Goal: Information Seeking & Learning: Learn about a topic

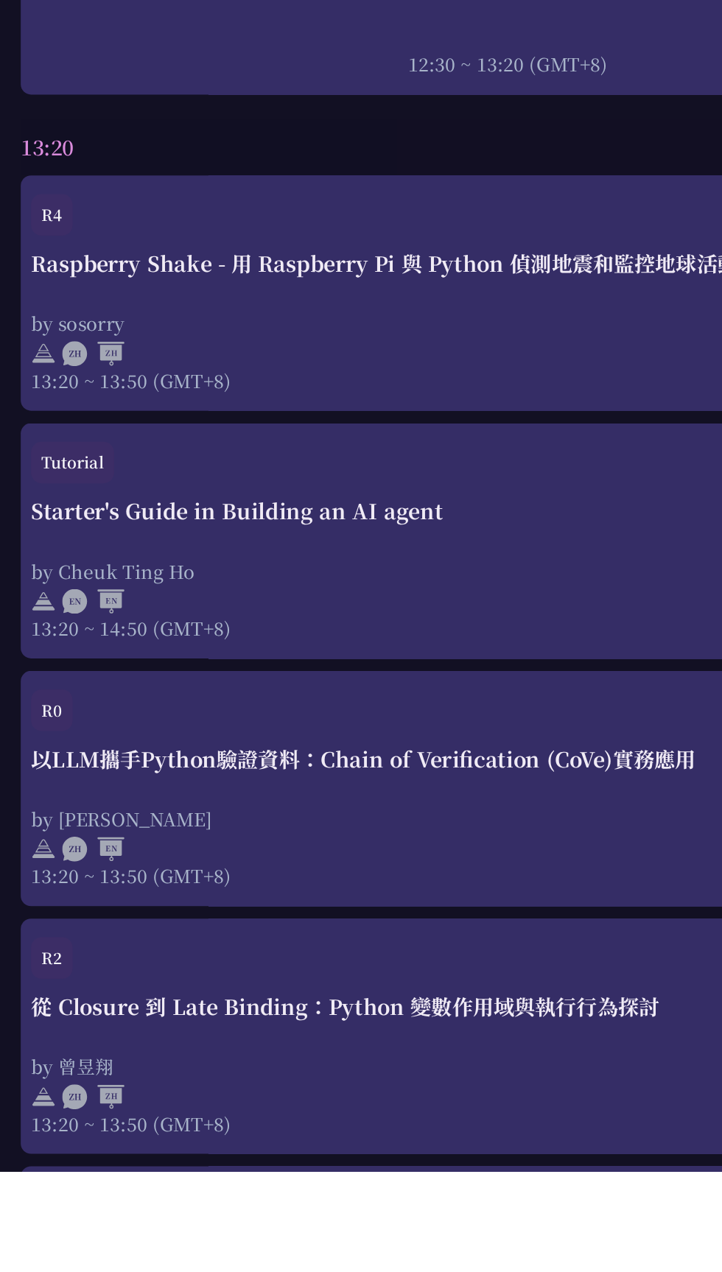
scroll to position [2347, 0]
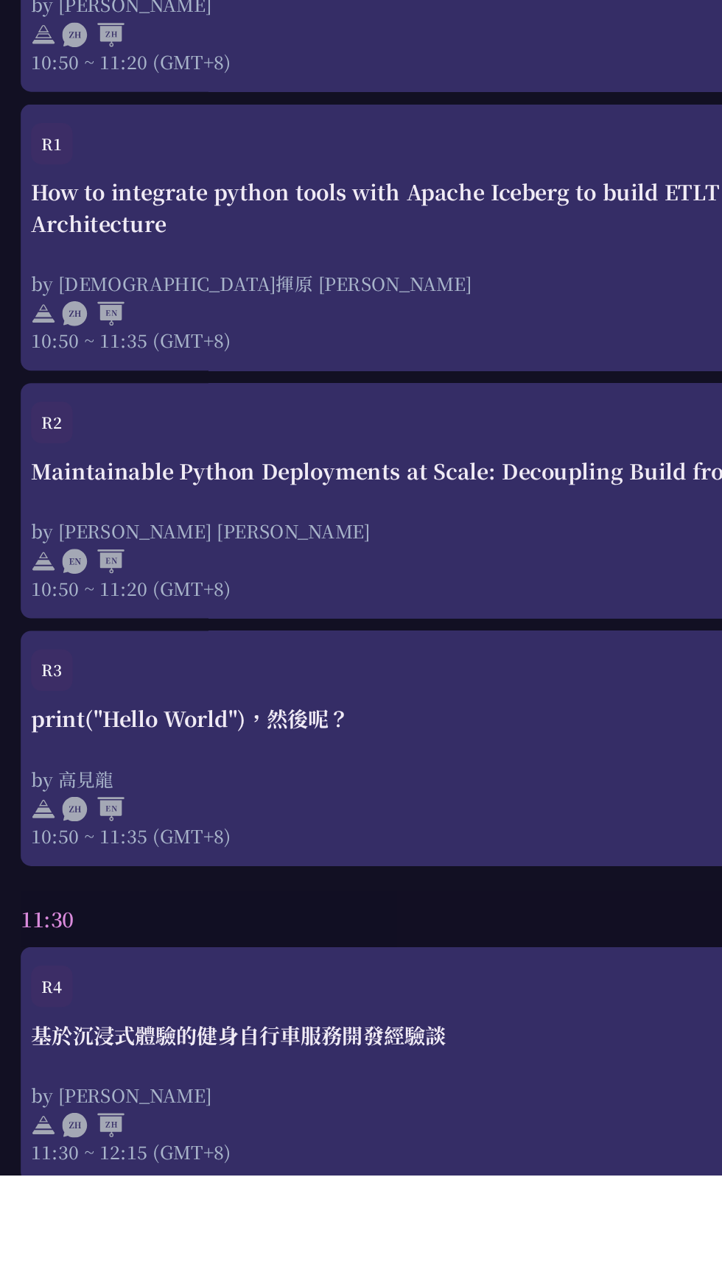
scroll to position [2347, 0]
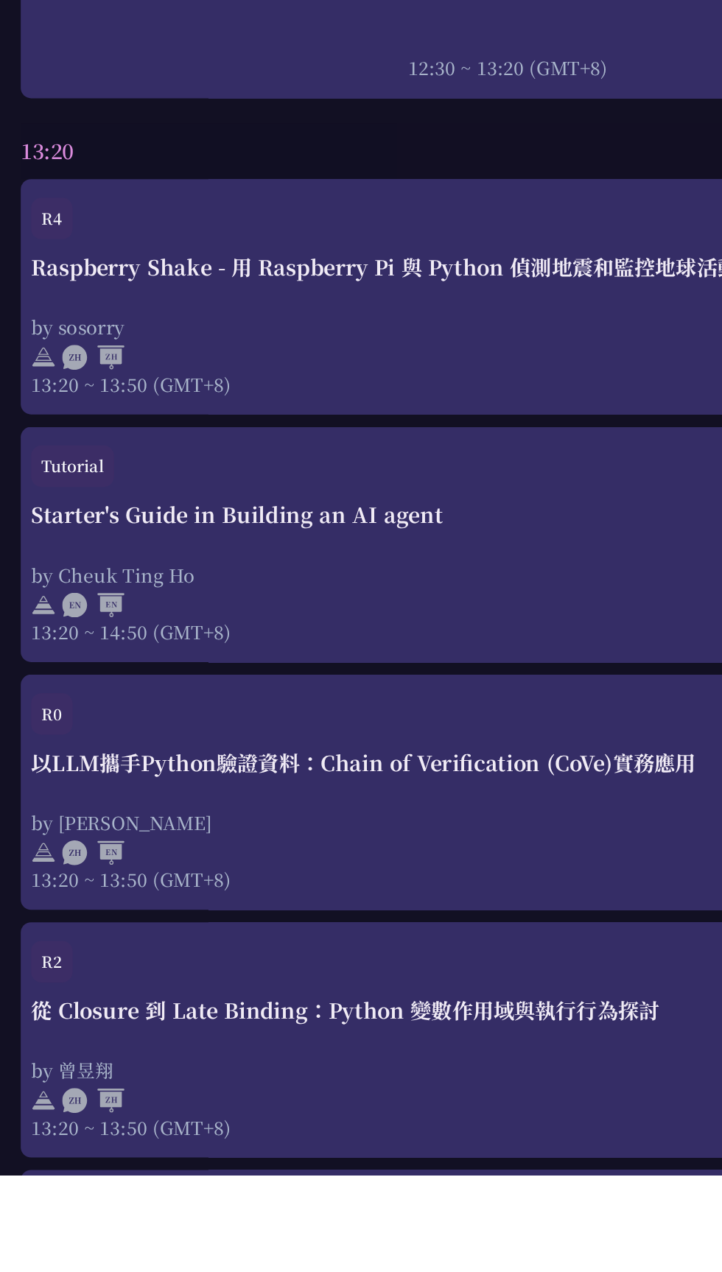
click at [362, 1183] on div "從 Closure 到 Late Binding：Python 變數作用域與執行行為探討 by 曾昱翔 13:20 ~ 13:50 (GMT+8)" at bounding box center [361, 1195] width 678 height 103
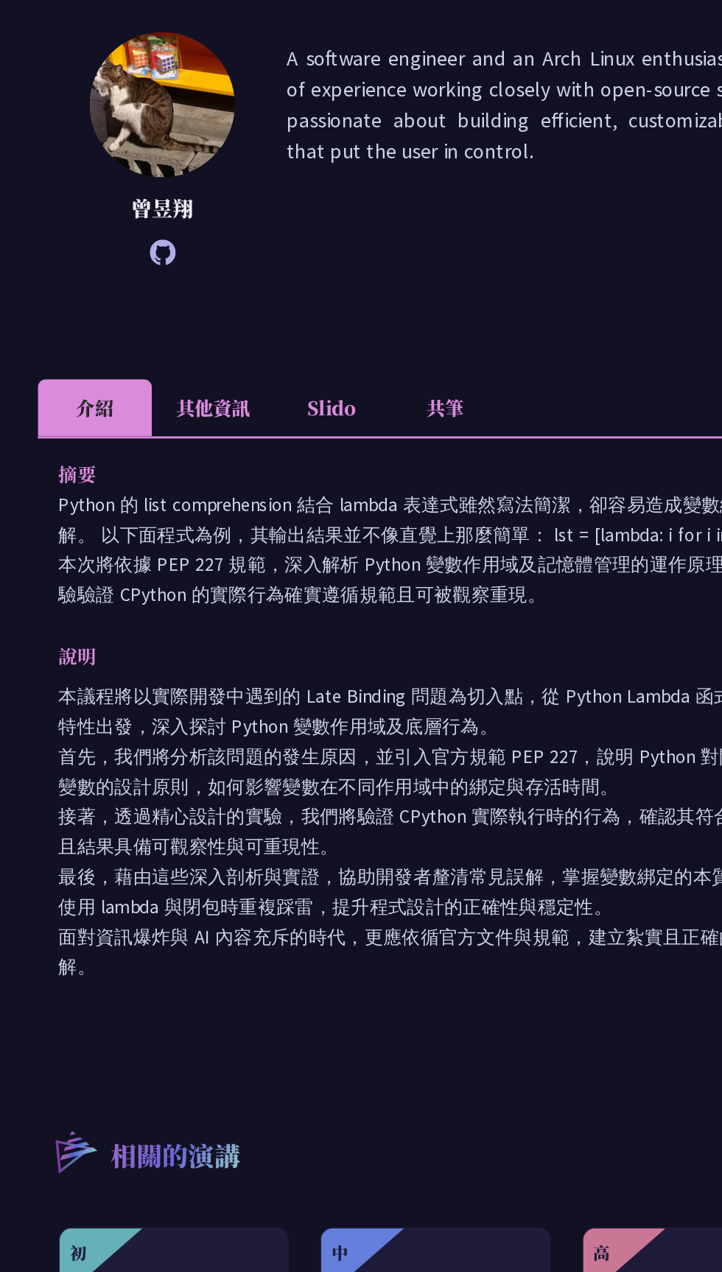
scroll to position [70, 0]
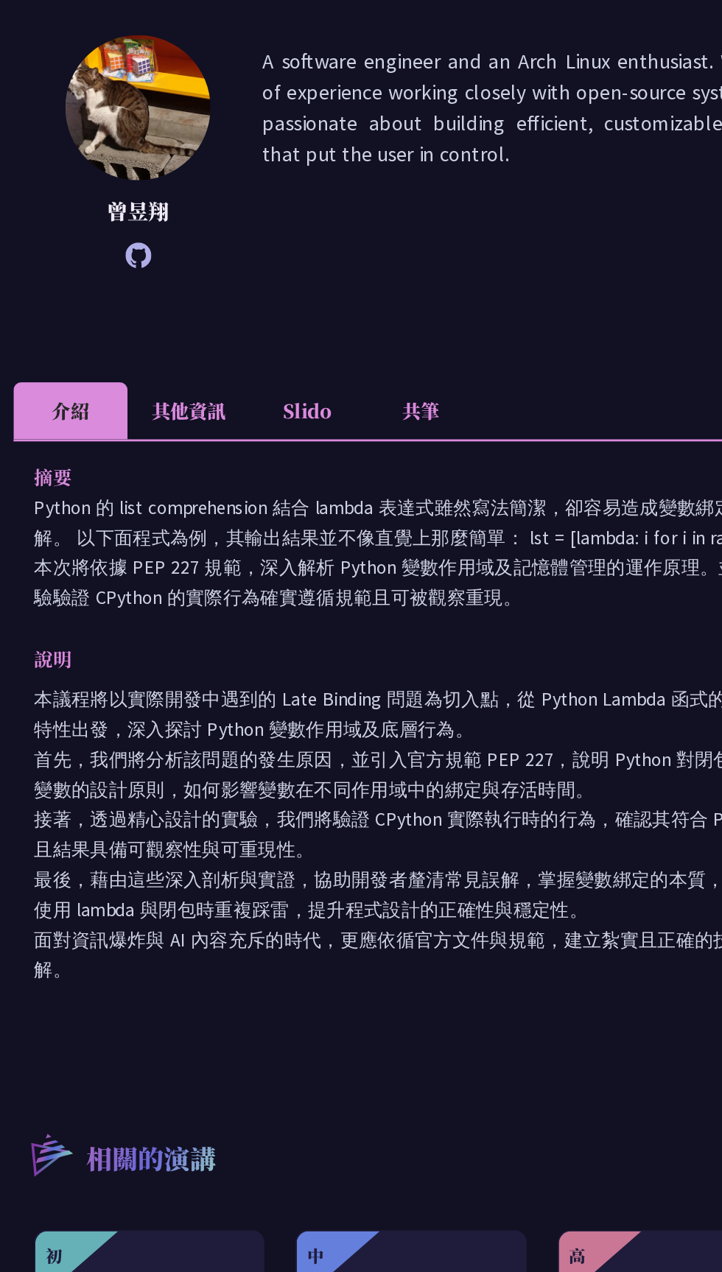
click at [283, 485] on li "Slido" at bounding box center [285, 473] width 81 height 41
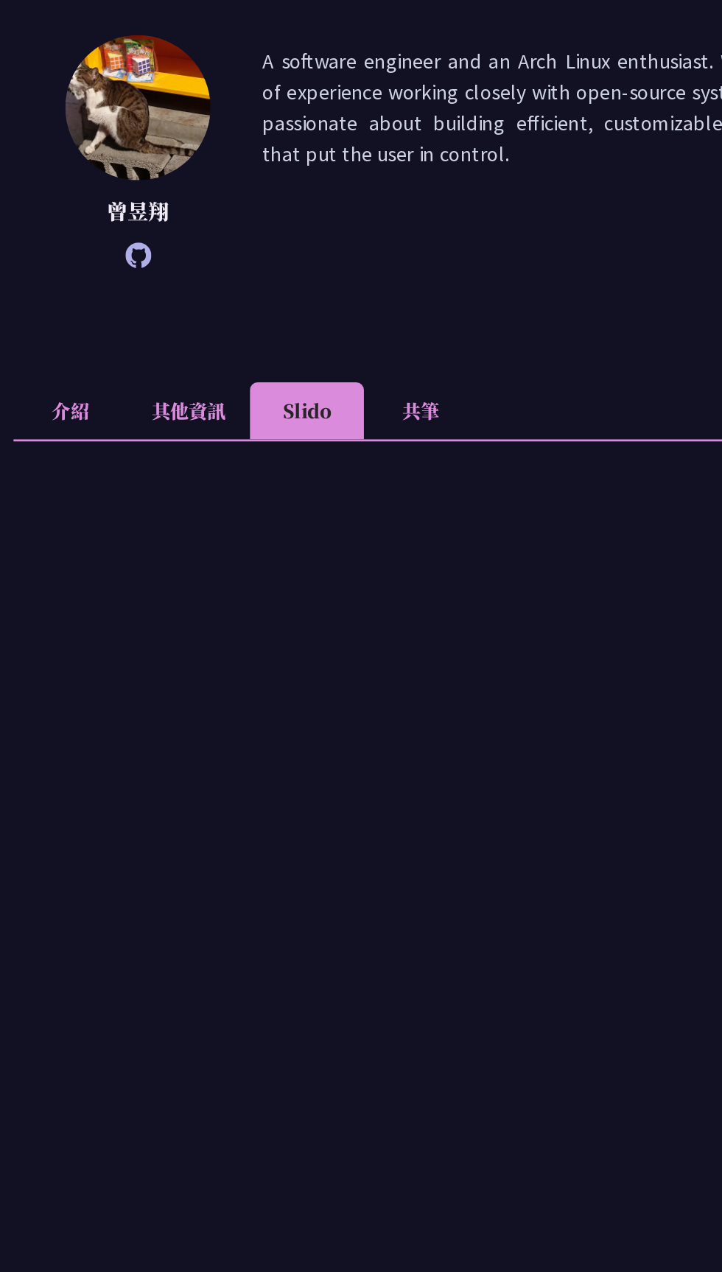
click at [192, 474] on li "其他資訊" at bounding box center [201, 473] width 87 height 41
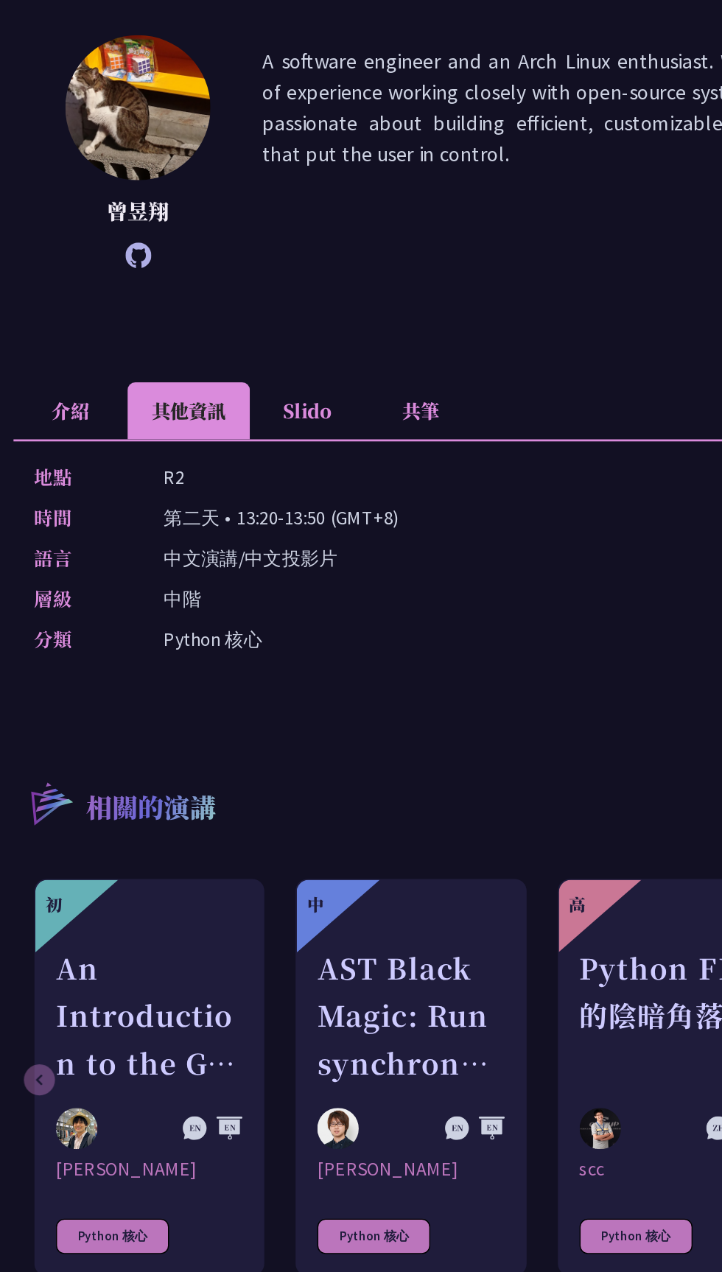
click at [253, 466] on li "Slido" at bounding box center [285, 473] width 81 height 41
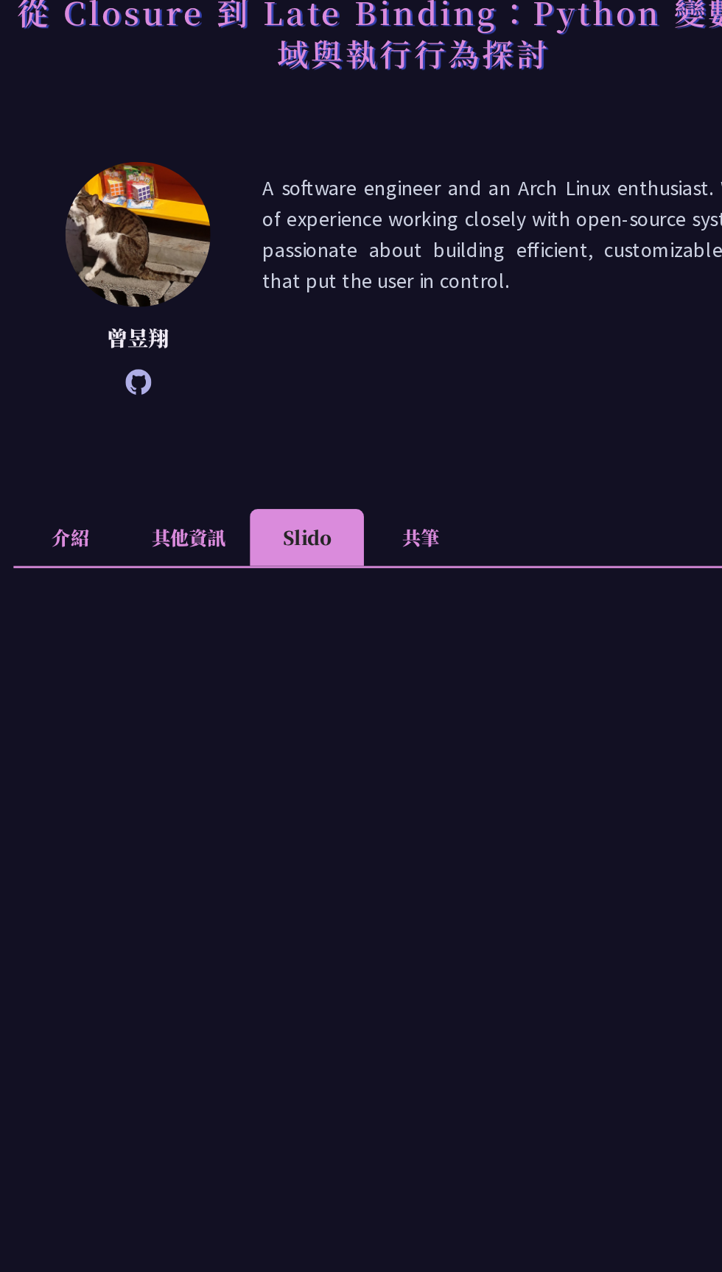
click at [362, 466] on li "共筆" at bounding box center [366, 473] width 81 height 41
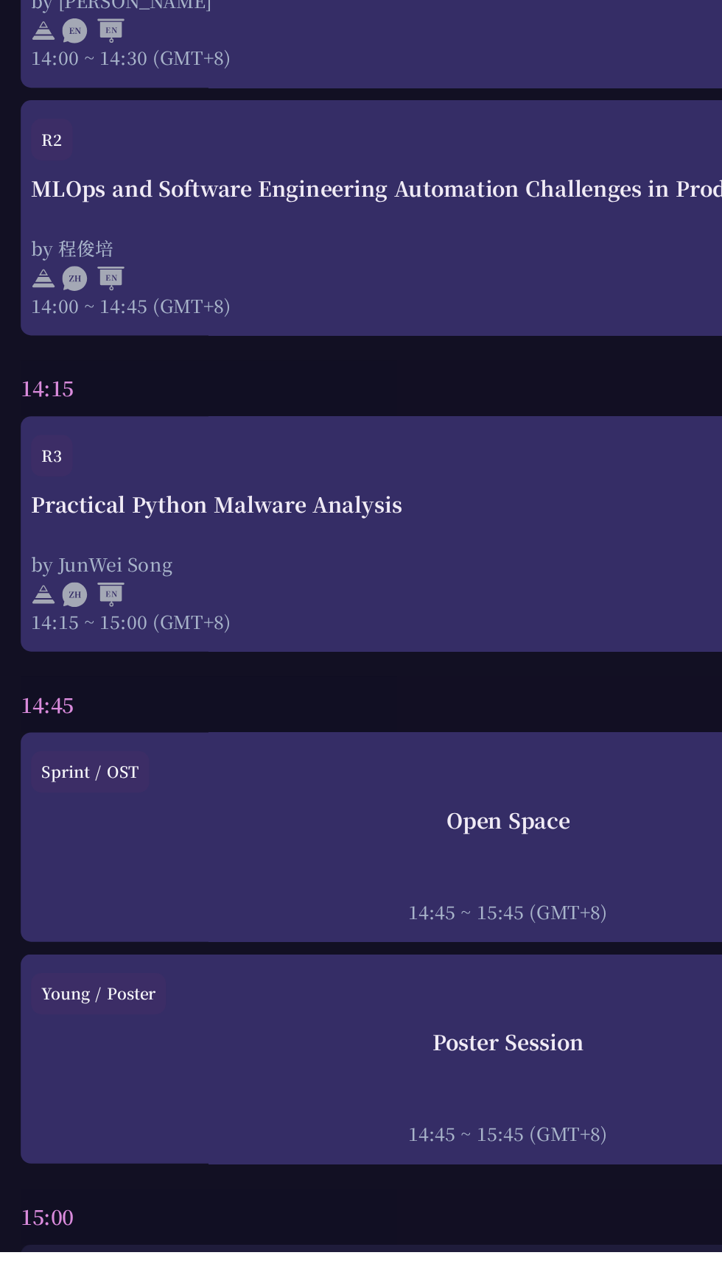
scroll to position [3994, 0]
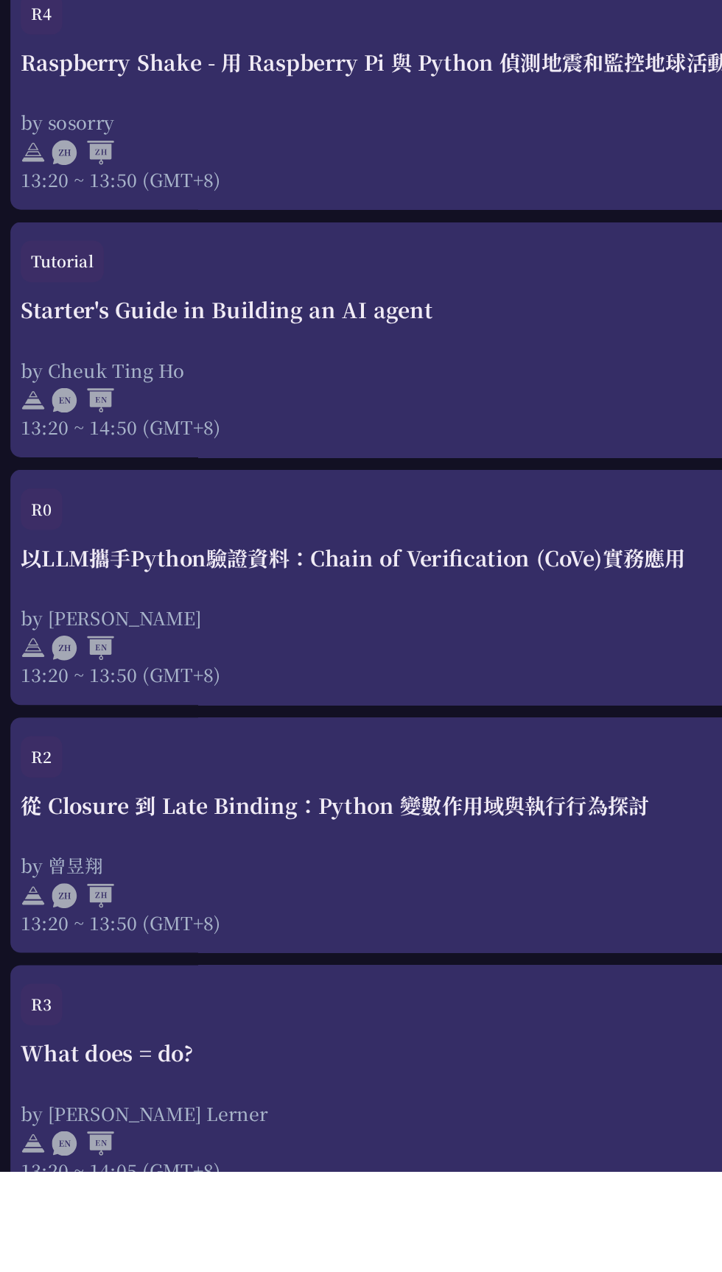
scroll to position [2491, 0]
click at [194, 1198] on div "What does = do?" at bounding box center [361, 1188] width 678 height 22
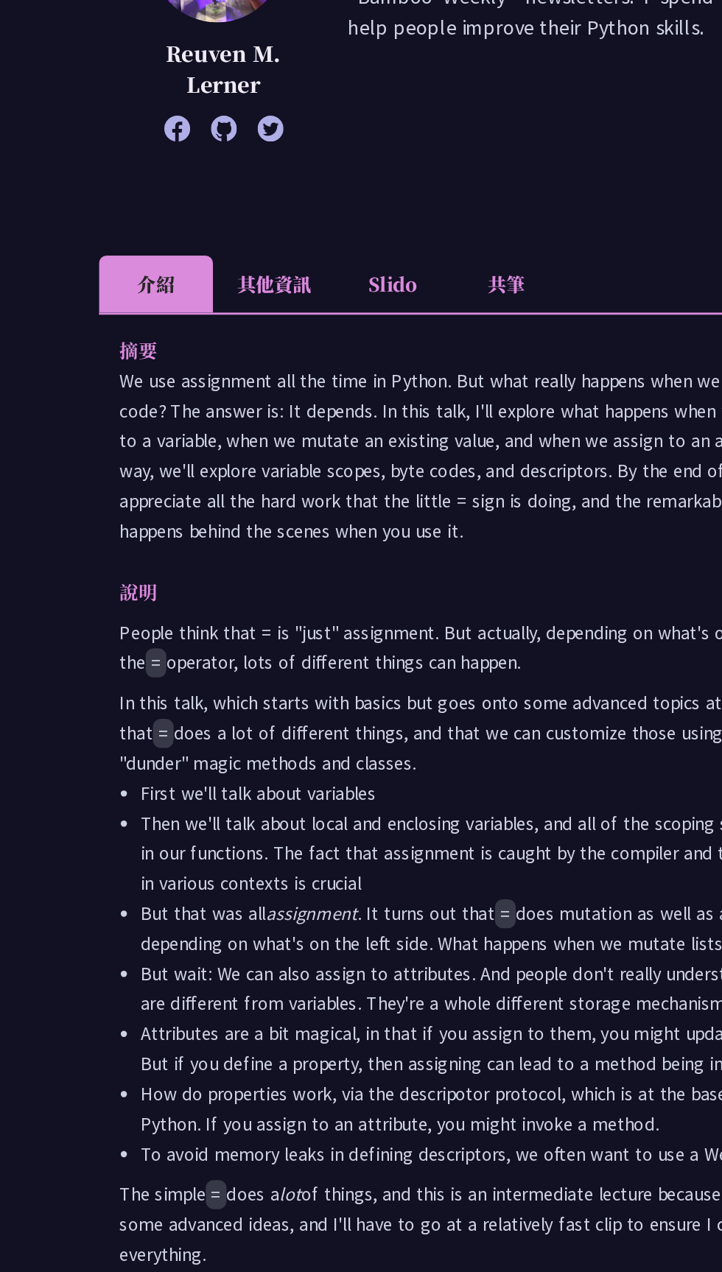
scroll to position [72, 0]
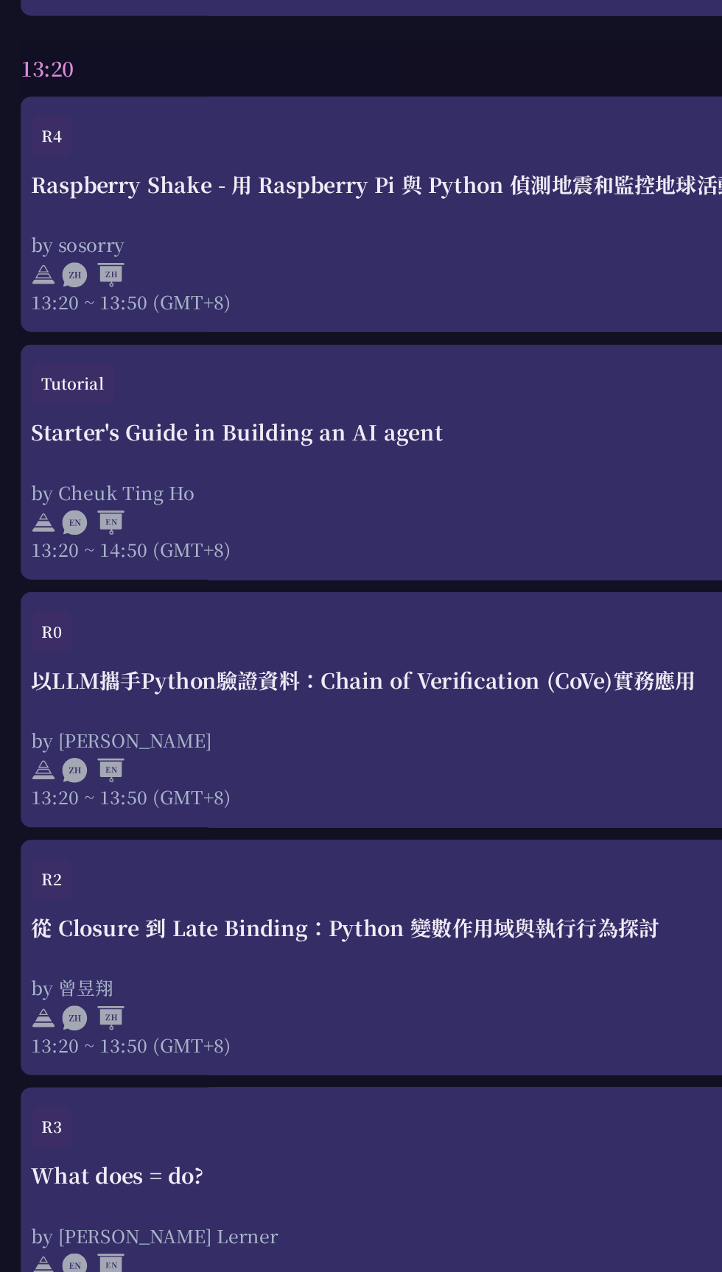
scroll to position [2491, 0]
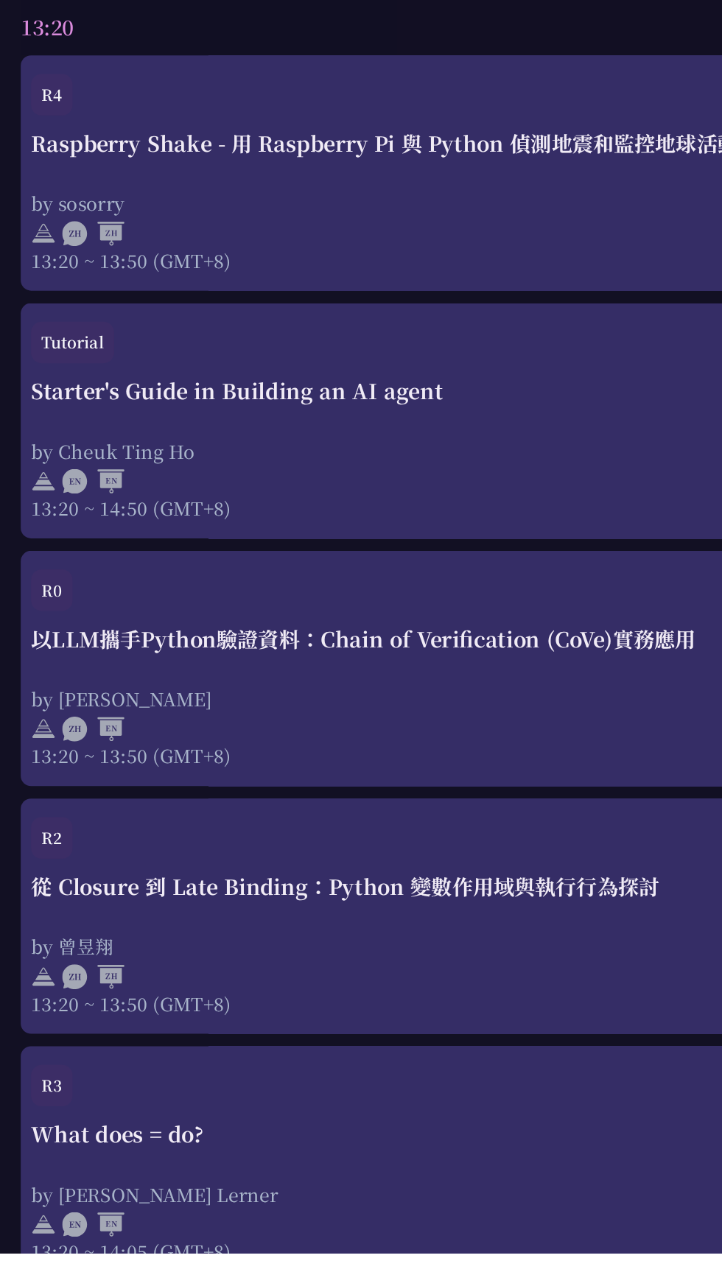
click at [220, 1020] on div "從 Closure 到 Late Binding：Python 變數作用域與執行行為探討" at bounding box center [361, 1011] width 678 height 22
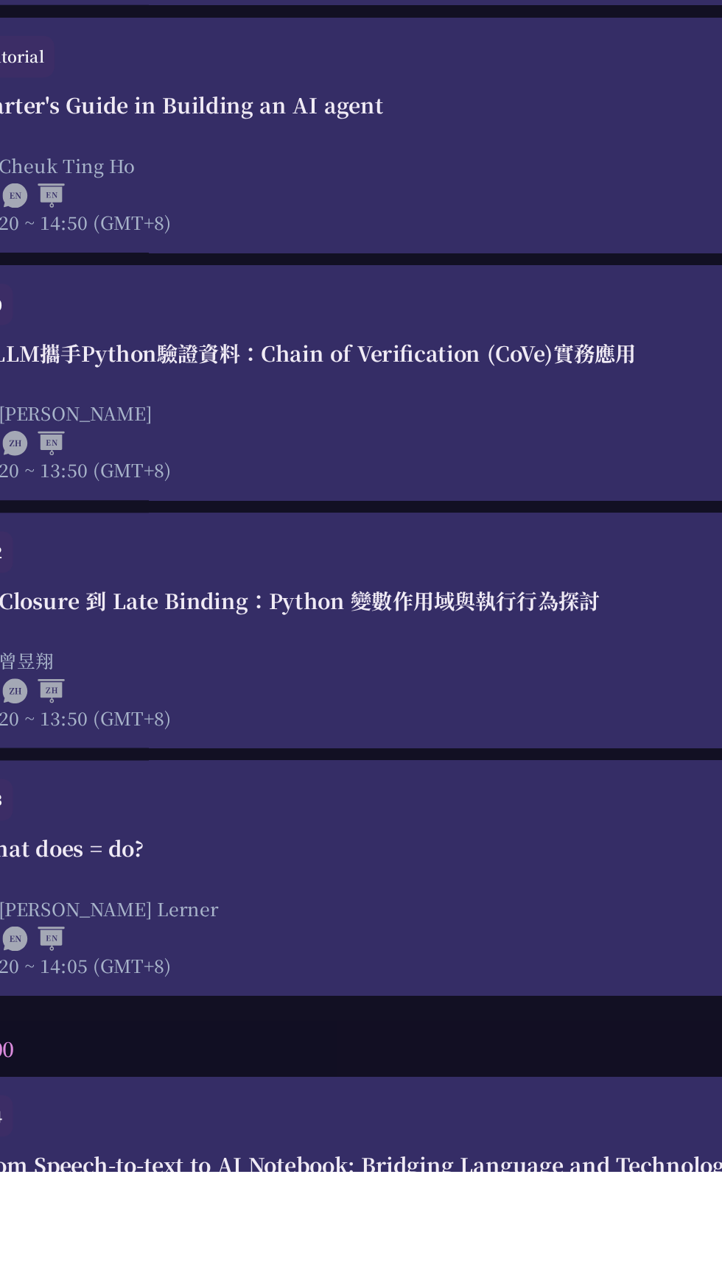
scroll to position [2640, 0]
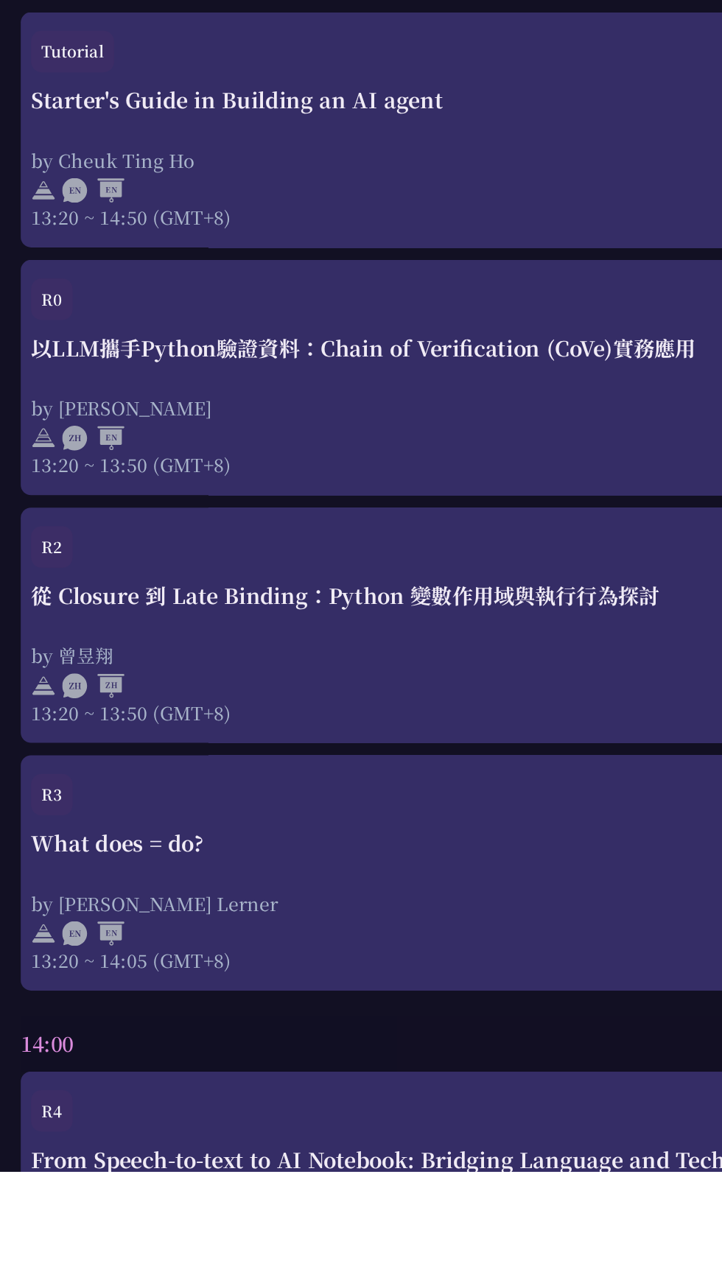
click at [217, 1046] on div "What does = do?" at bounding box center [361, 1039] width 678 height 22
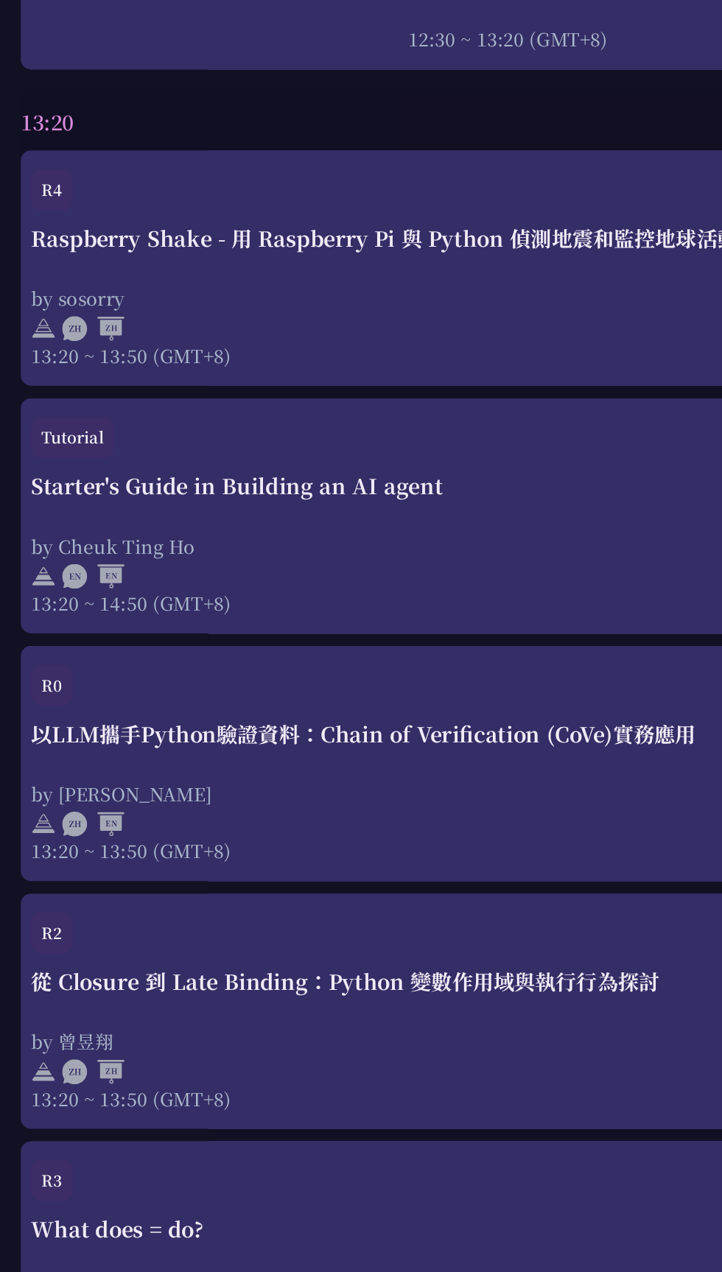
scroll to position [2639, 0]
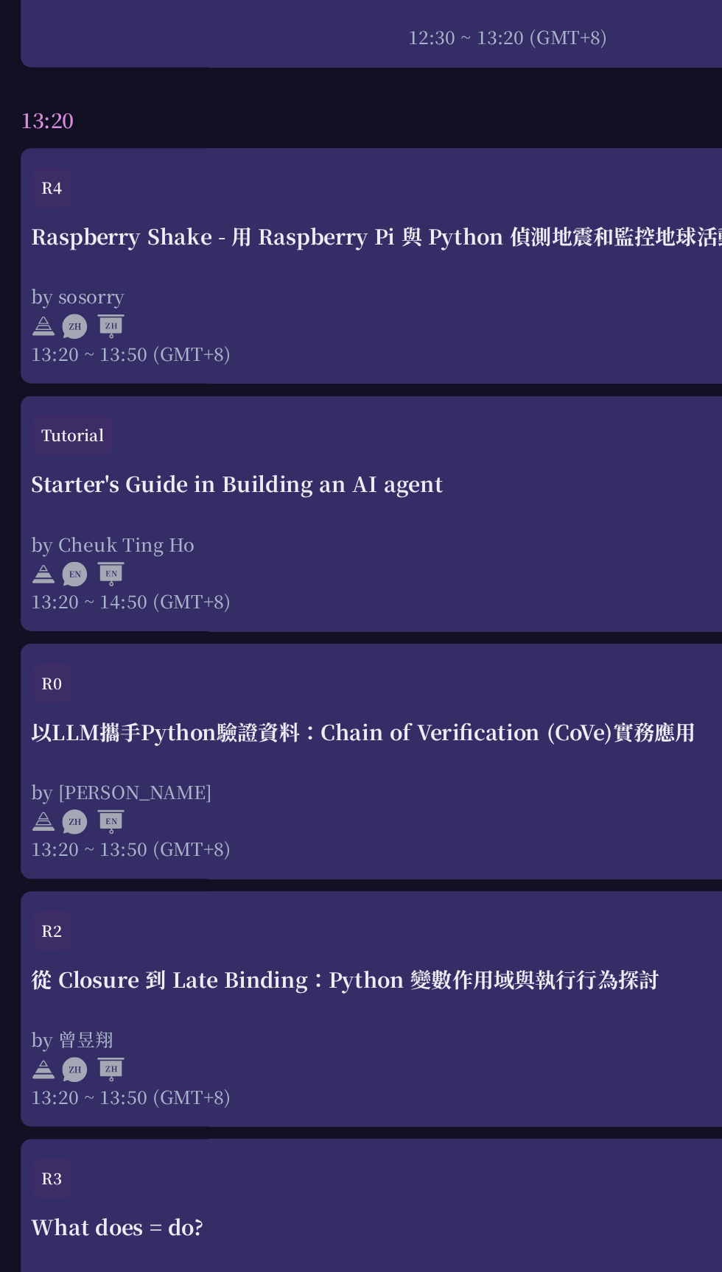
click at [241, 883] on div "從 Closure 到 Late Binding：Python 變數作用域與執行行為探討 by 曾昱翔 13:20 ~ 13:50 (GMT+8)" at bounding box center [361, 903] width 678 height 103
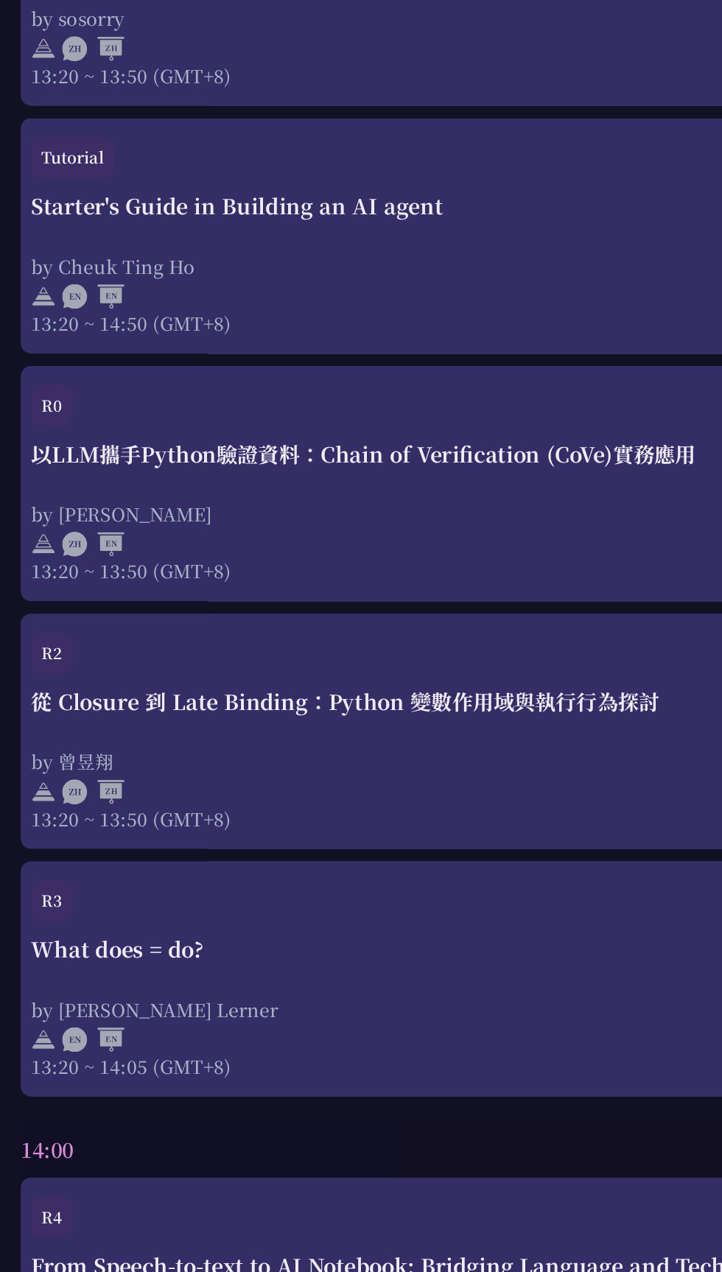
scroll to position [2657, 0]
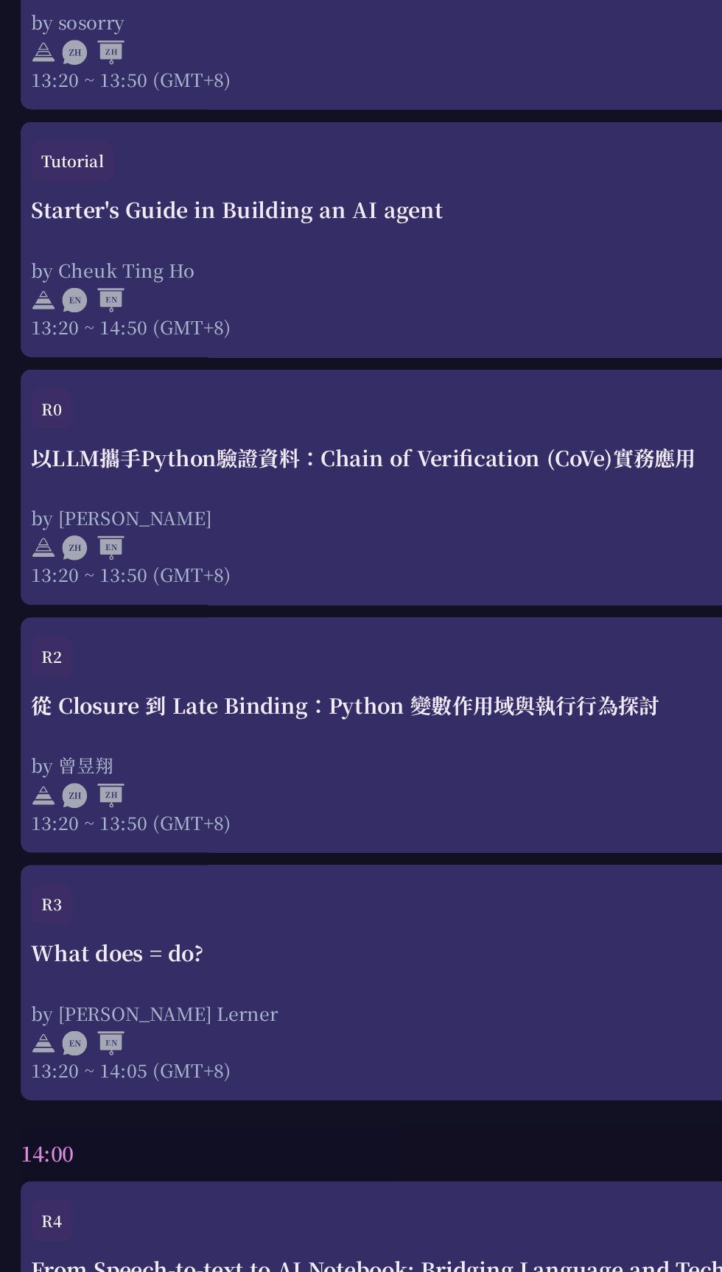
click at [208, 902] on div at bounding box center [361, 908] width 678 height 22
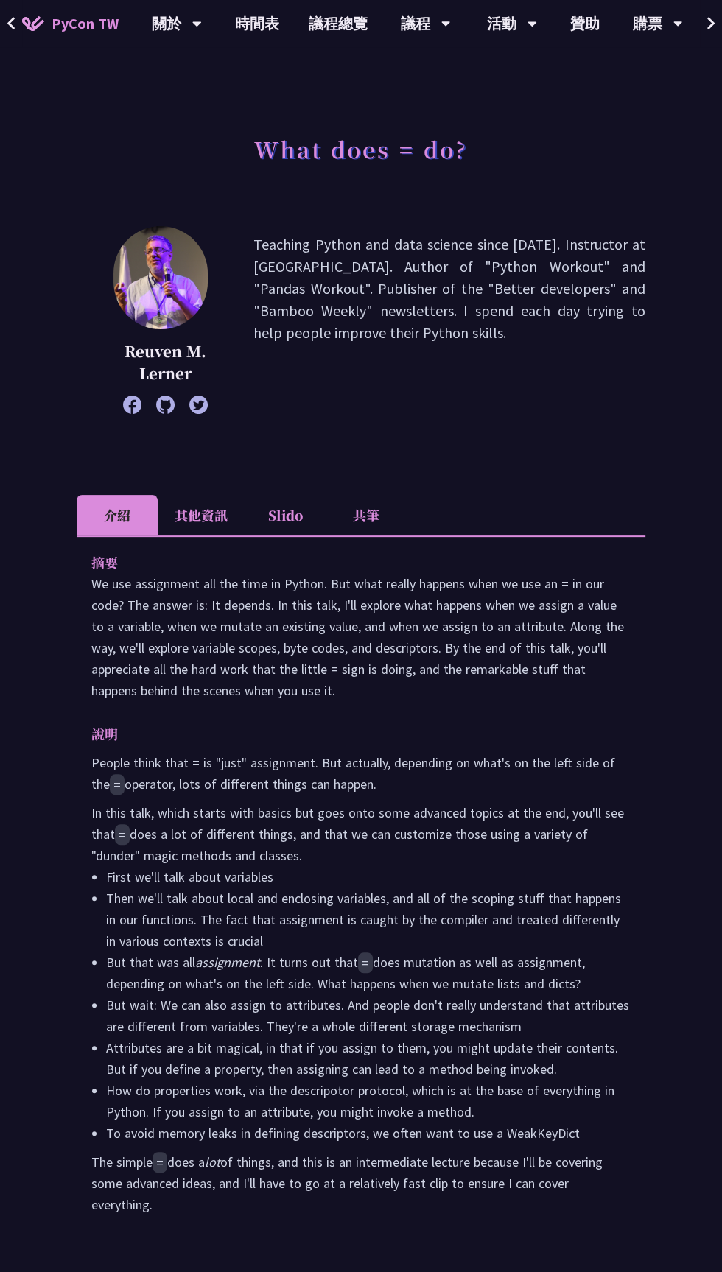
scroll to position [21, 0]
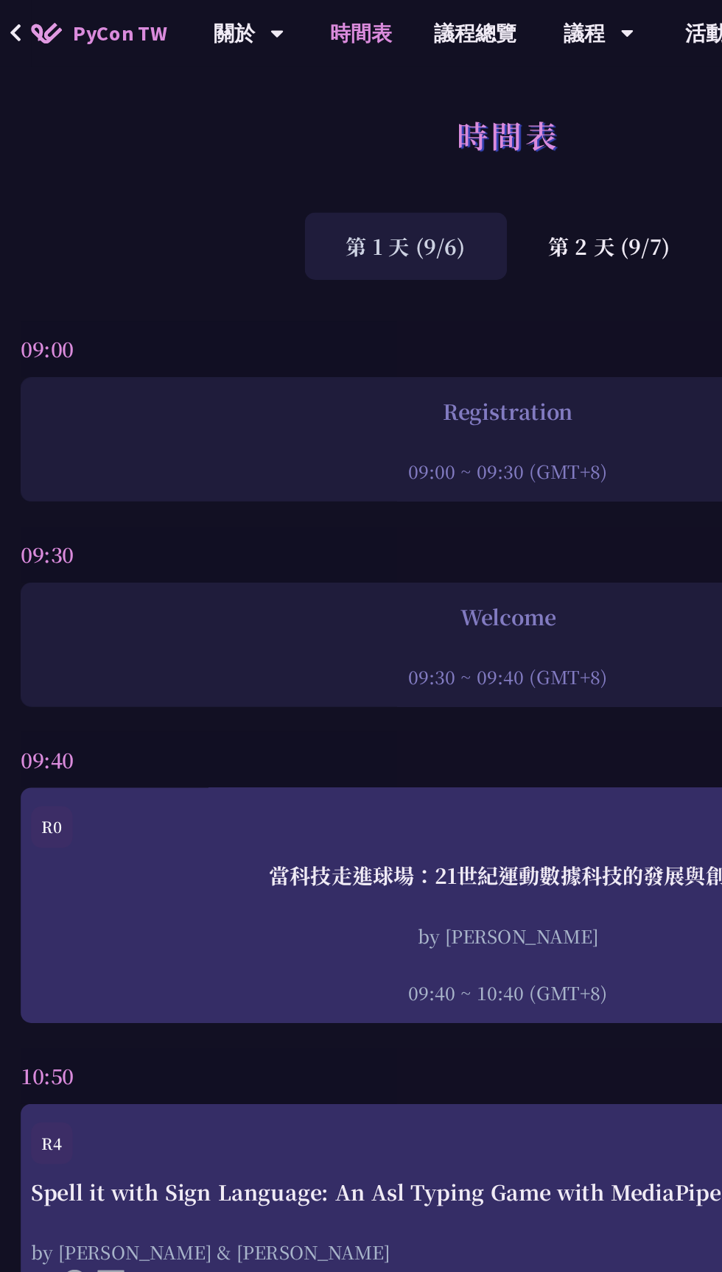
click at [434, 173] on div "第 2 天 (9/7)" at bounding box center [433, 175] width 146 height 48
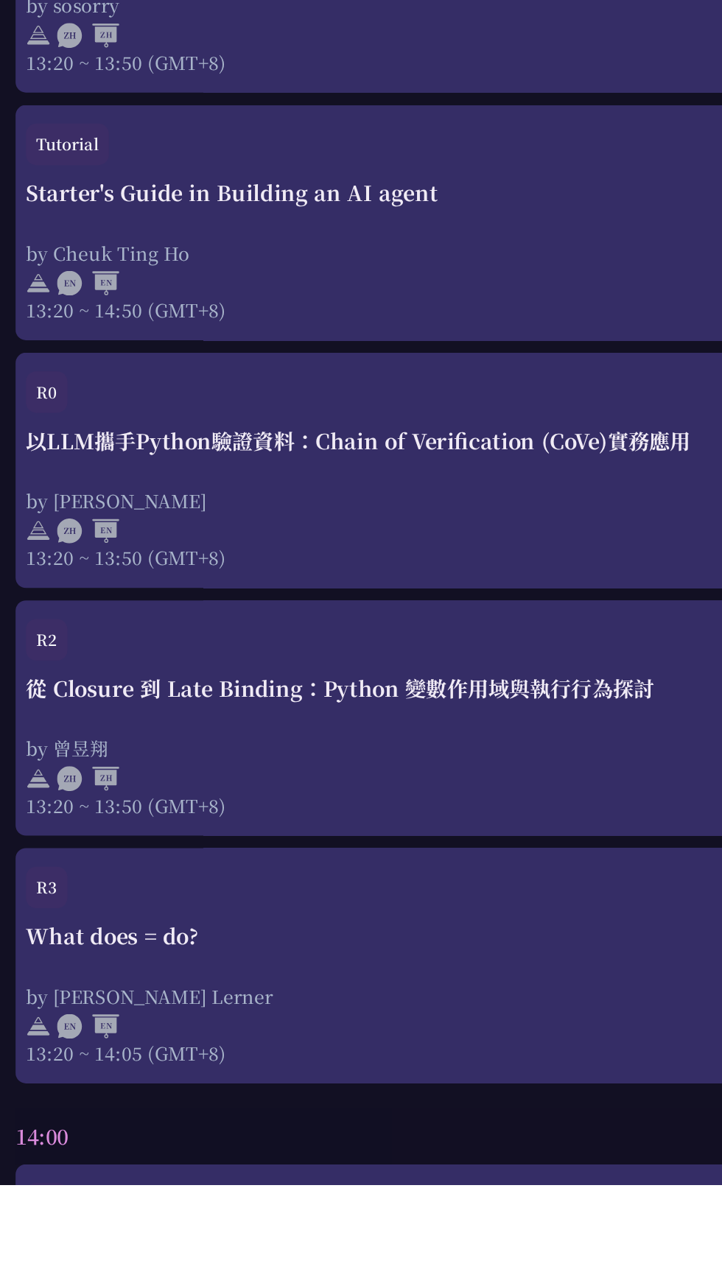
scroll to position [2583, 0]
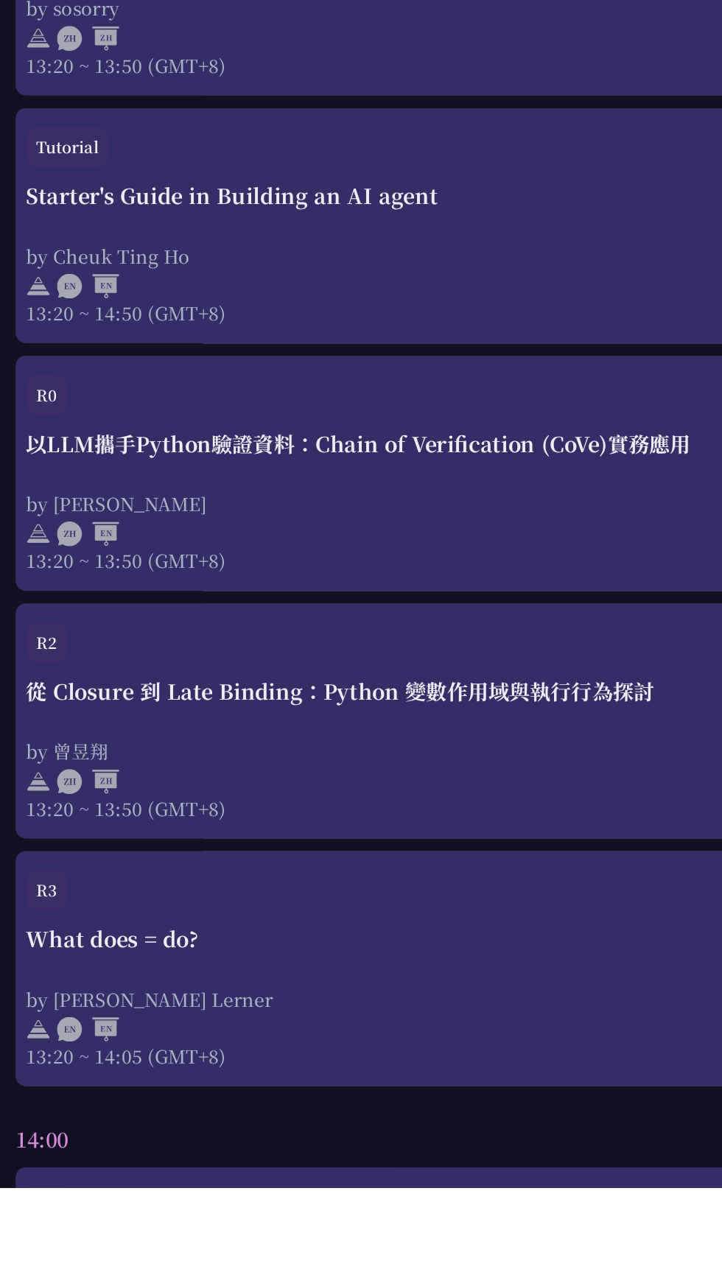
click at [376, 927] on div "從 Closure 到 Late Binding：Python 變數作用域與執行行為探討" at bounding box center [361, 919] width 678 height 22
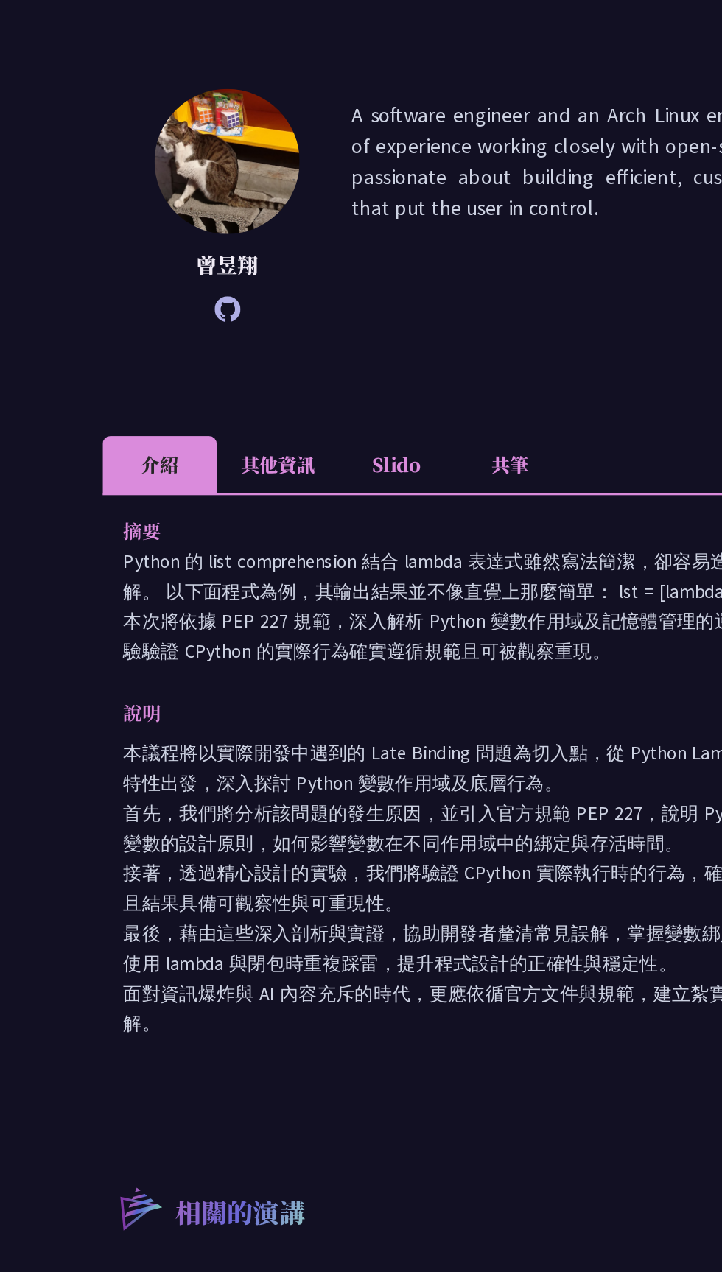
scroll to position [66, 0]
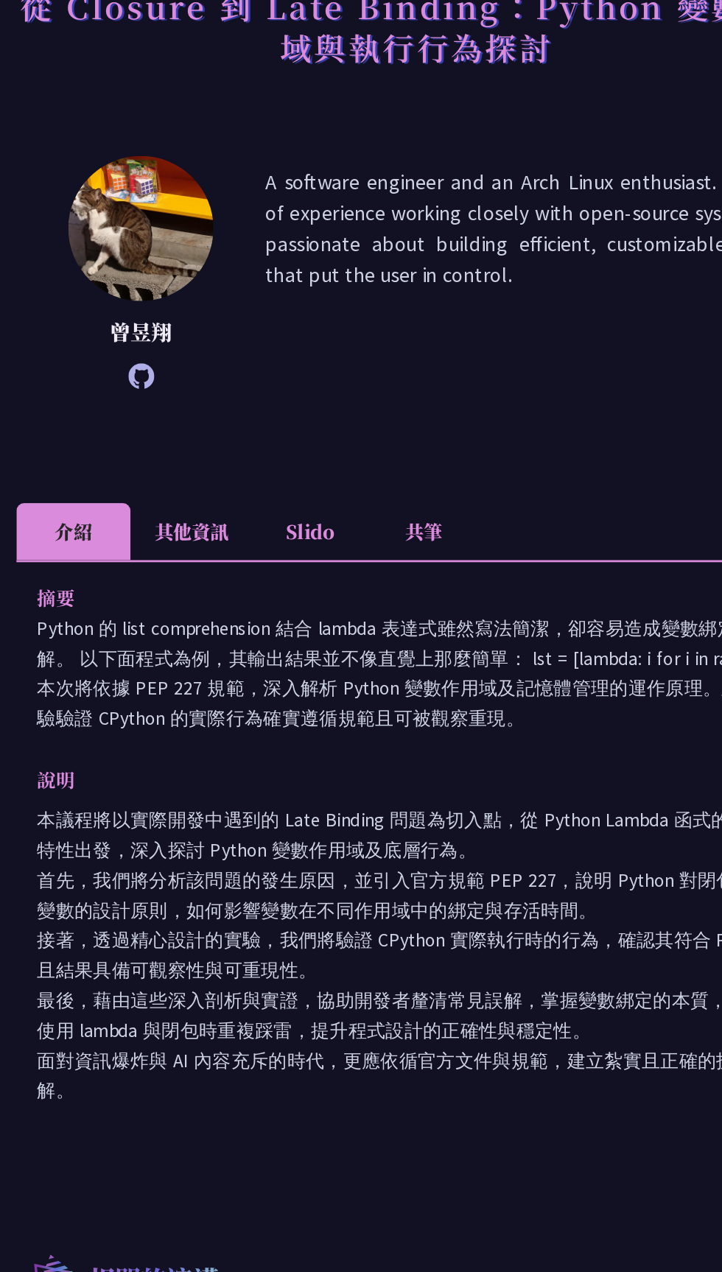
click at [292, 469] on li "Slido" at bounding box center [285, 477] width 81 height 41
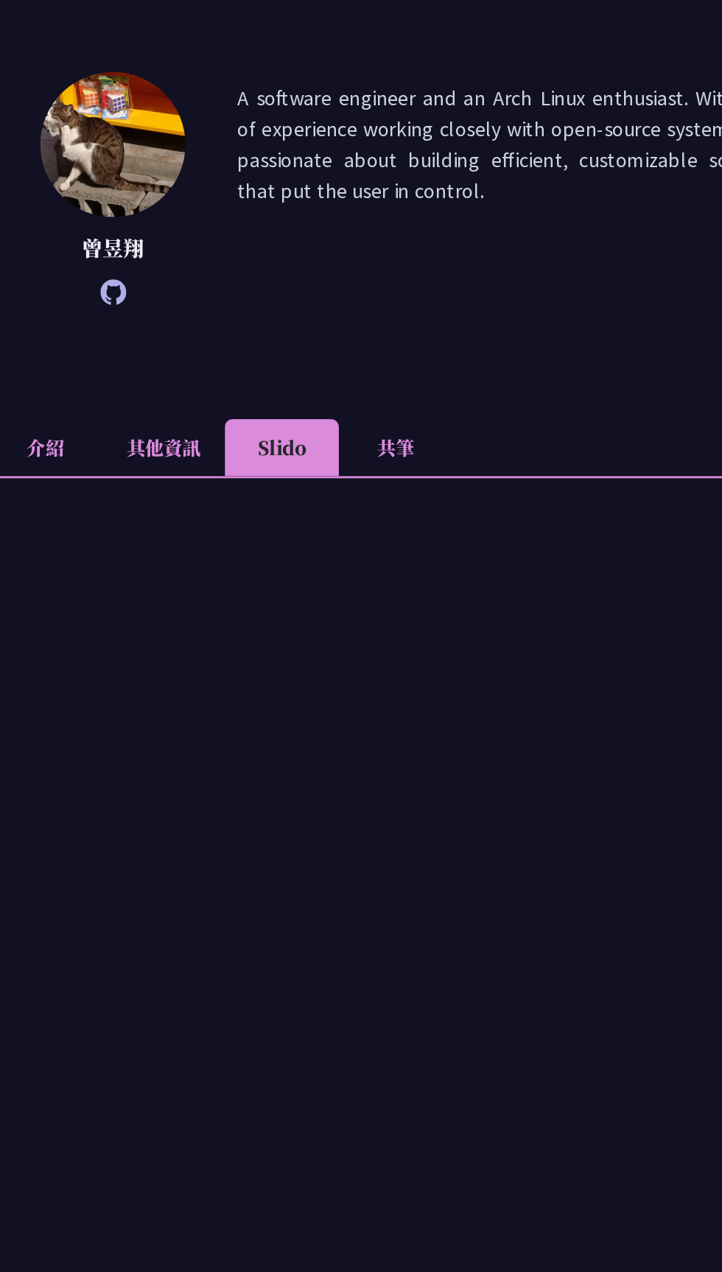
click at [395, 488] on li "共筆" at bounding box center [366, 477] width 81 height 41
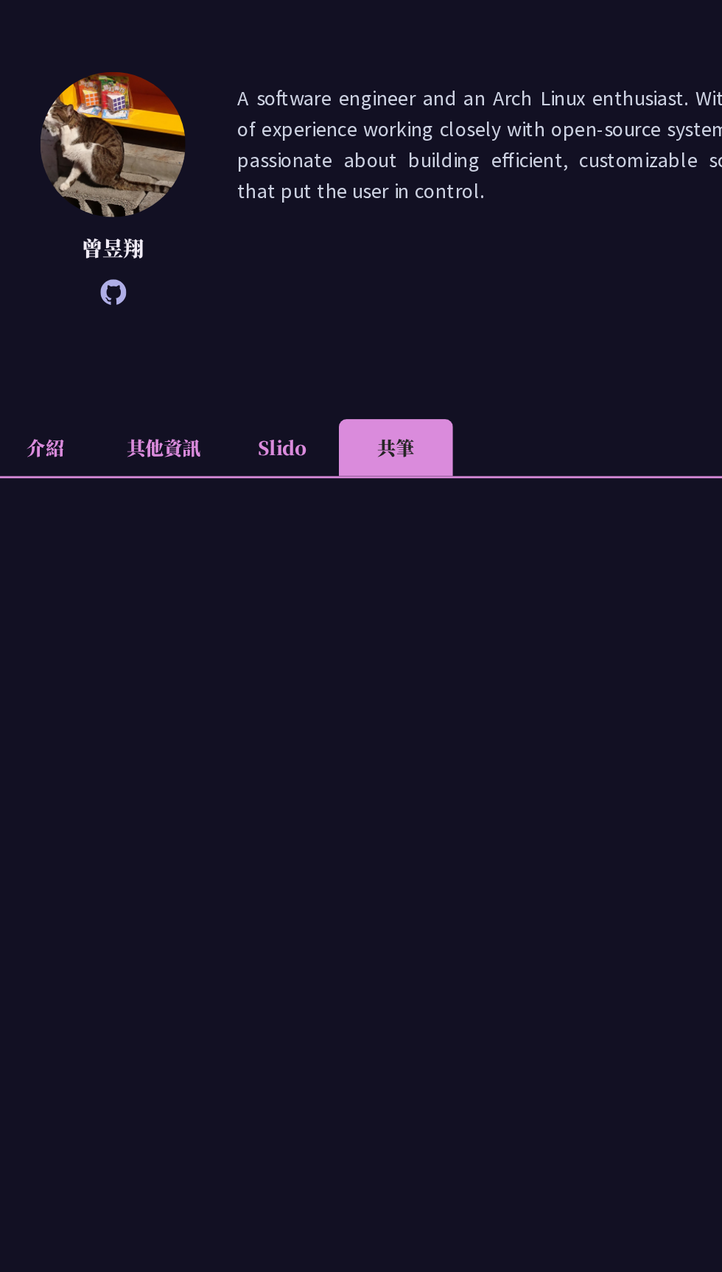
click at [287, 495] on li "Slido" at bounding box center [285, 477] width 81 height 41
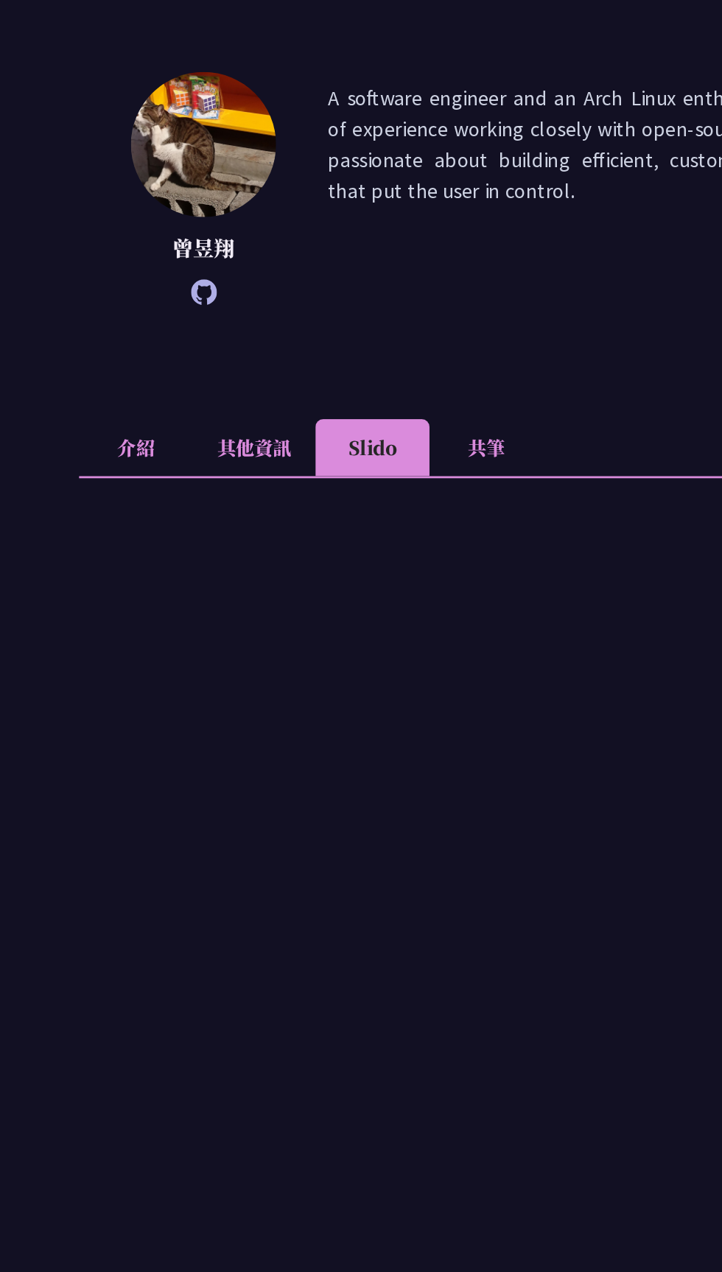
click at [363, 480] on li "共筆" at bounding box center [366, 477] width 81 height 41
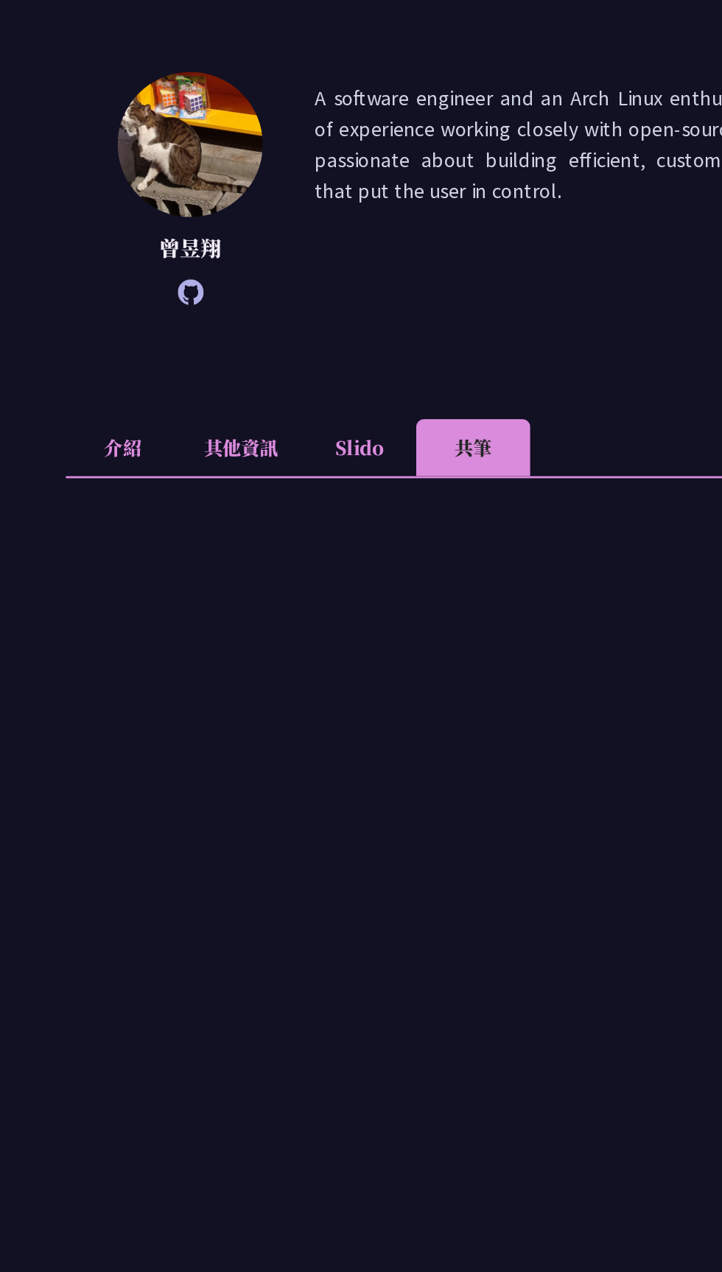
click at [281, 479] on li "Slido" at bounding box center [285, 477] width 81 height 41
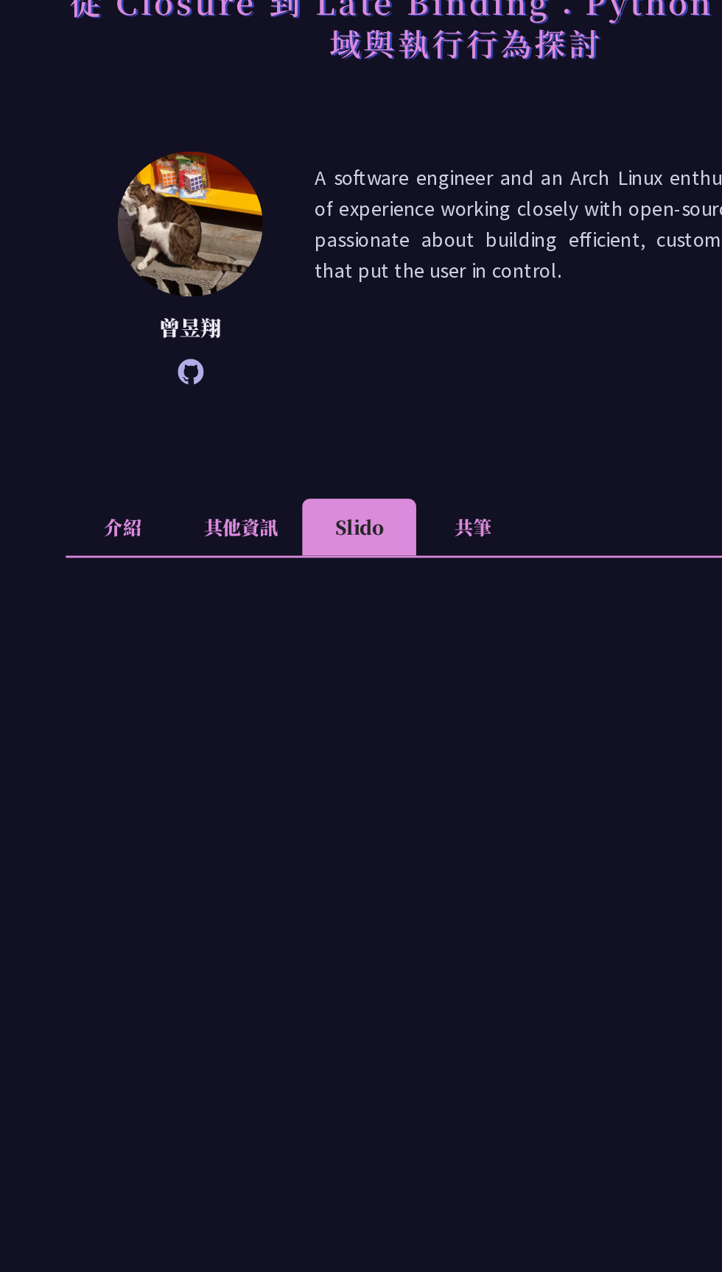
click at [211, 479] on li "其他資訊" at bounding box center [201, 477] width 87 height 41
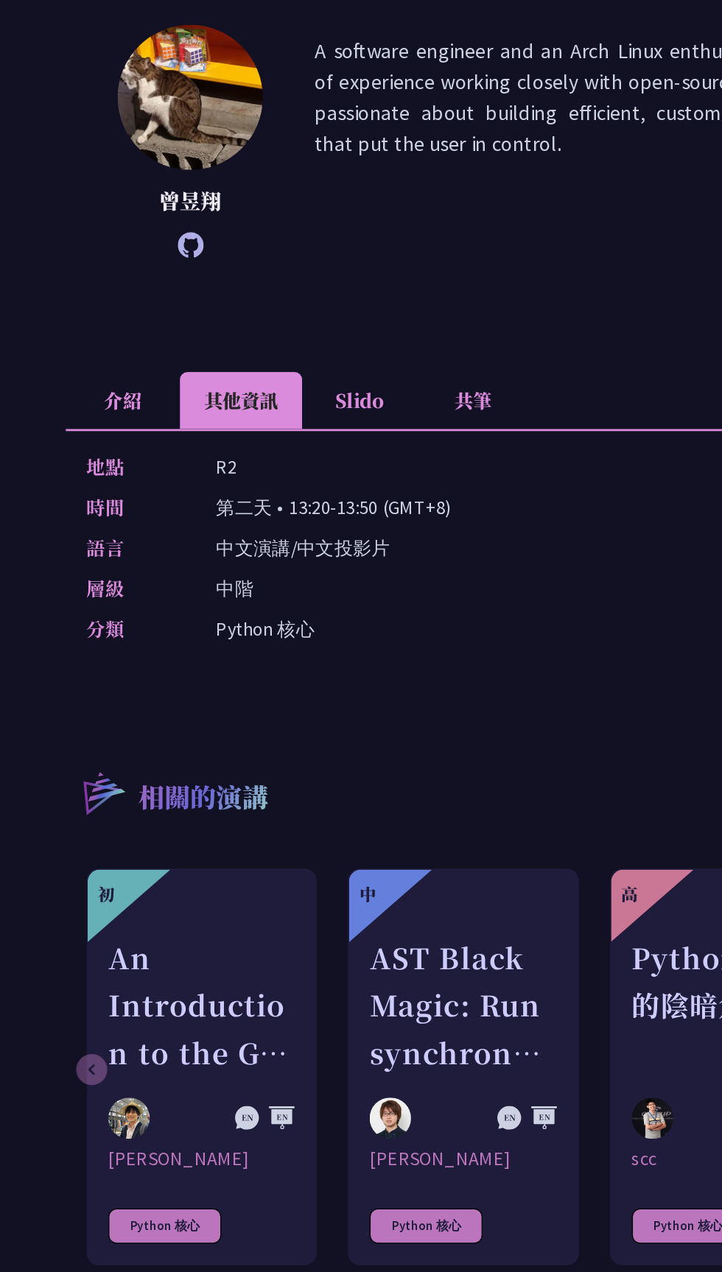
click at [315, 463] on li "Slido" at bounding box center [285, 477] width 81 height 41
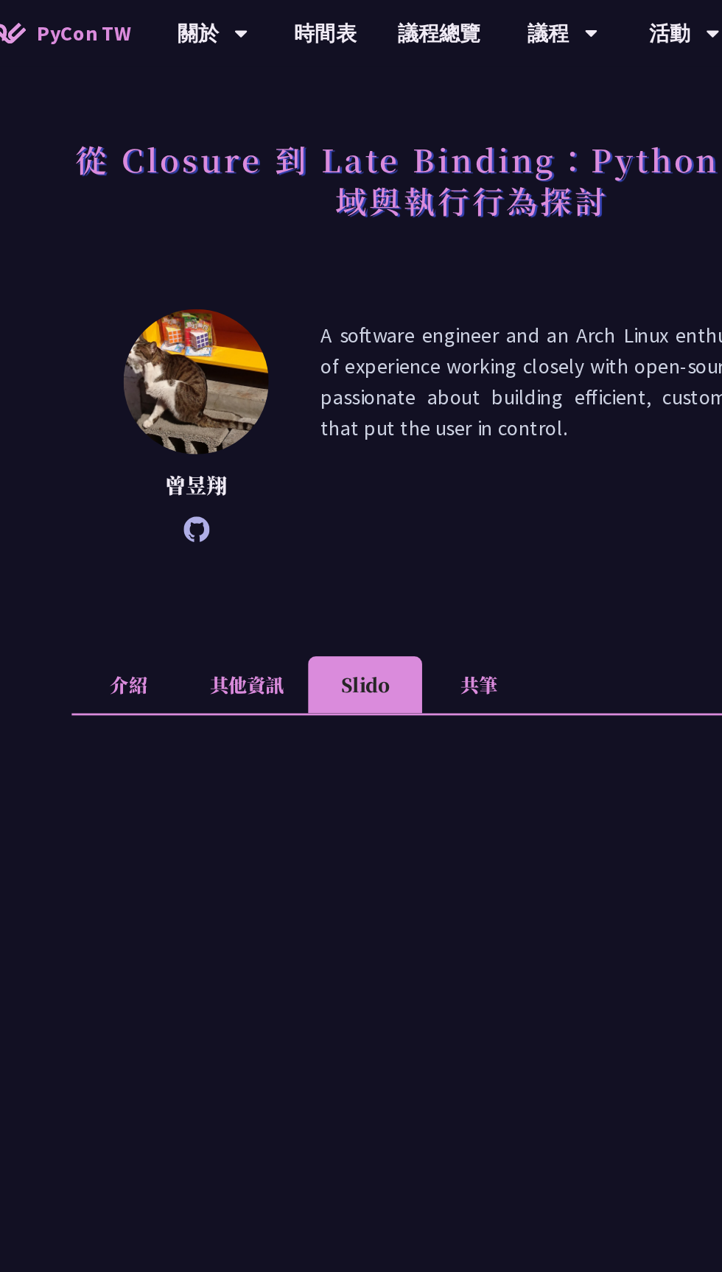
scroll to position [0, 0]
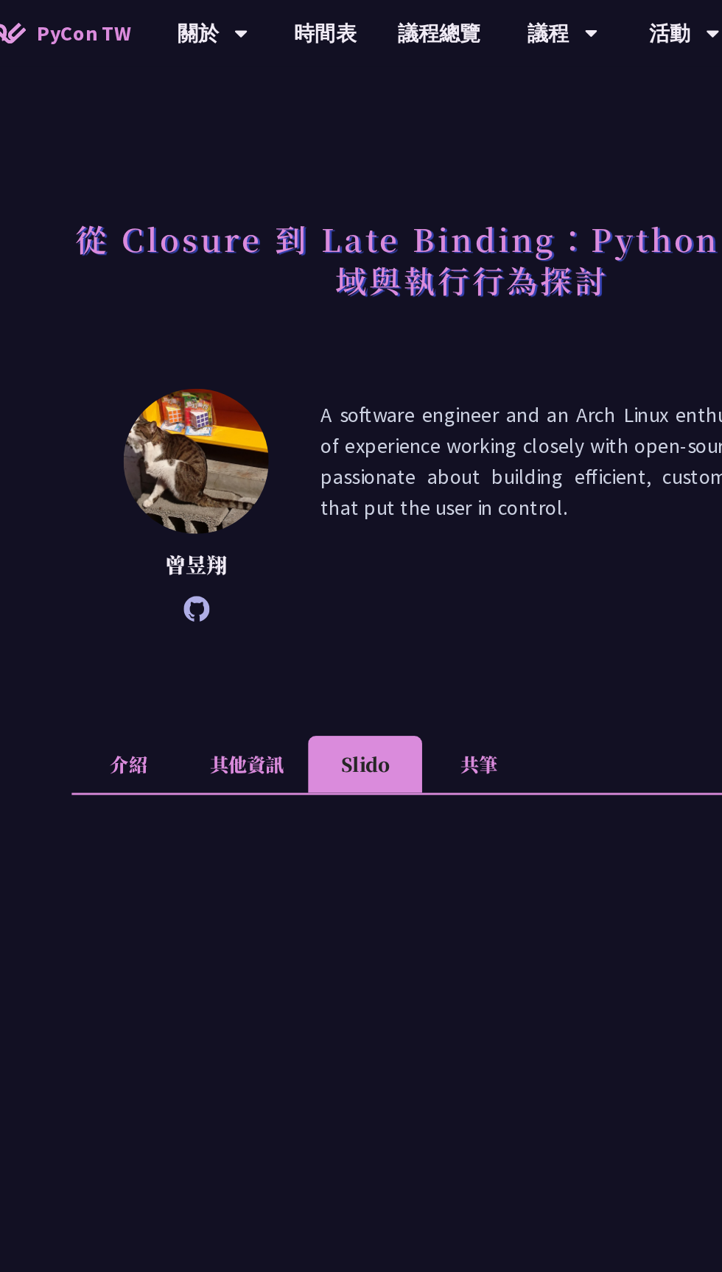
click at [245, 41] on link "時間表" at bounding box center [257, 23] width 74 height 47
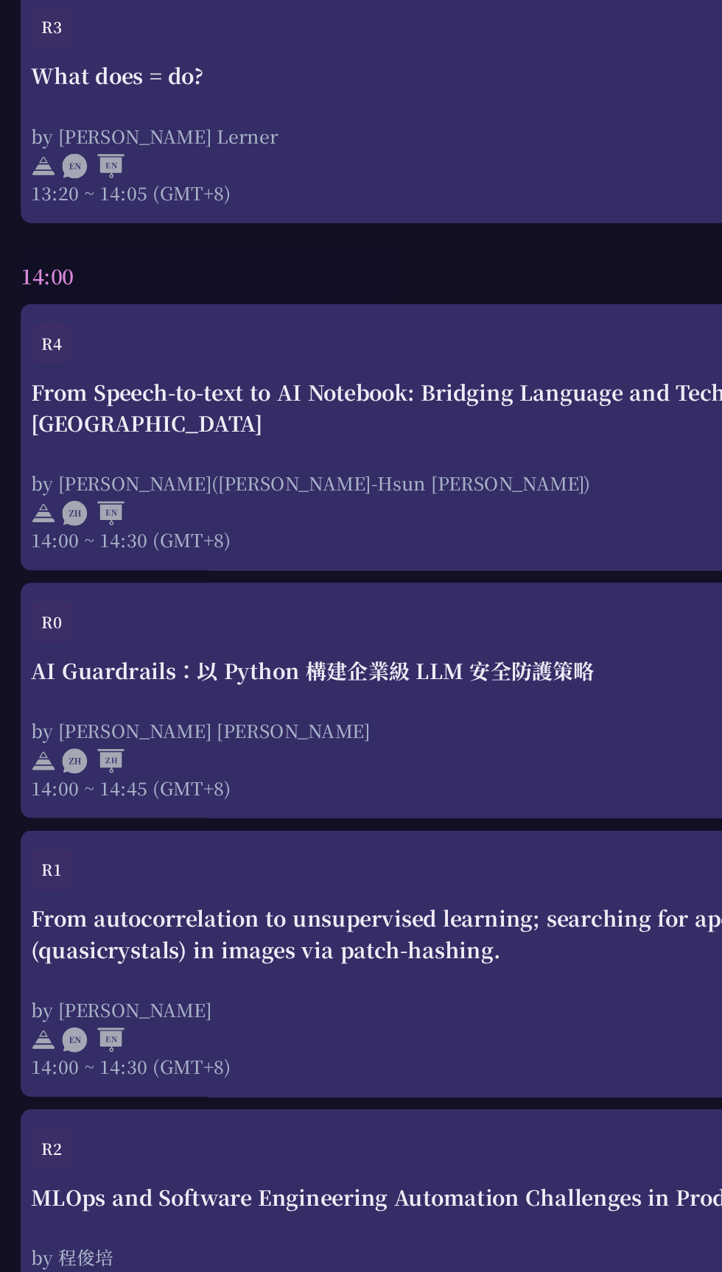
scroll to position [3497, 0]
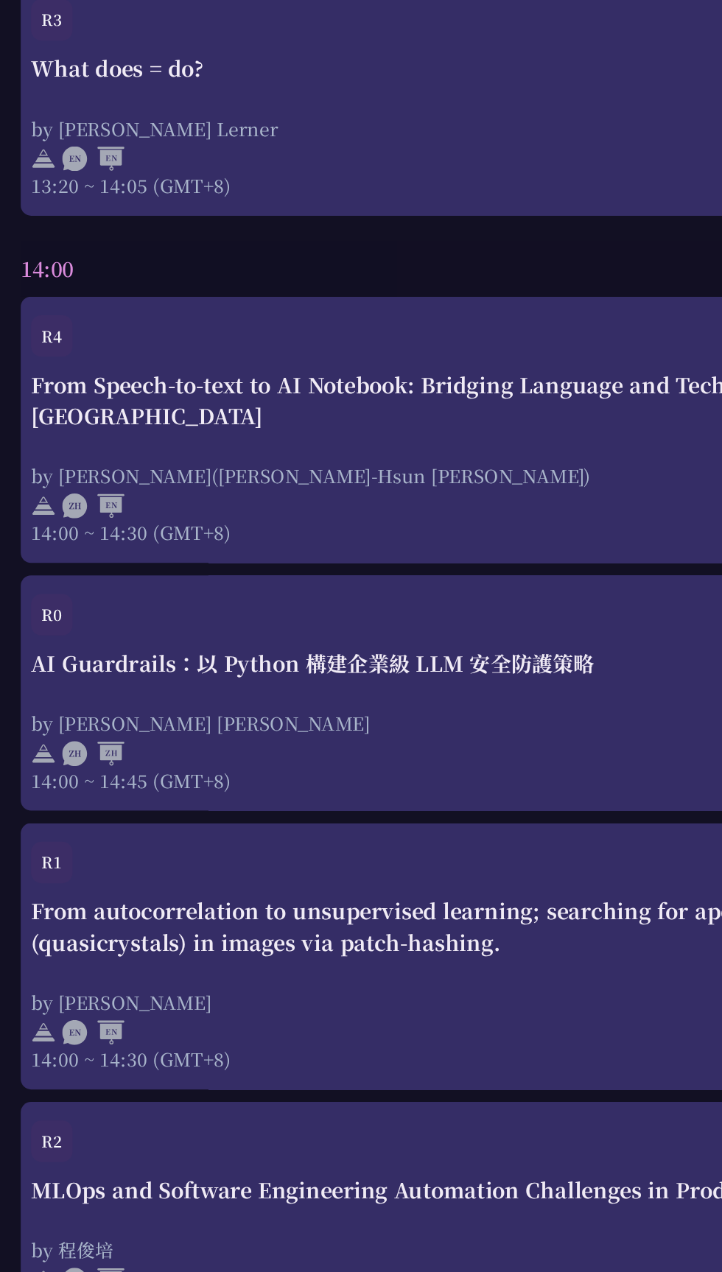
click at [290, 606] on div "AI Guardrails：以 Python 構建企業級 LLM 安全防護策略 by [PERSON_NAME] Un [PERSON_NAME]14:00 …" at bounding box center [361, 645] width 678 height 103
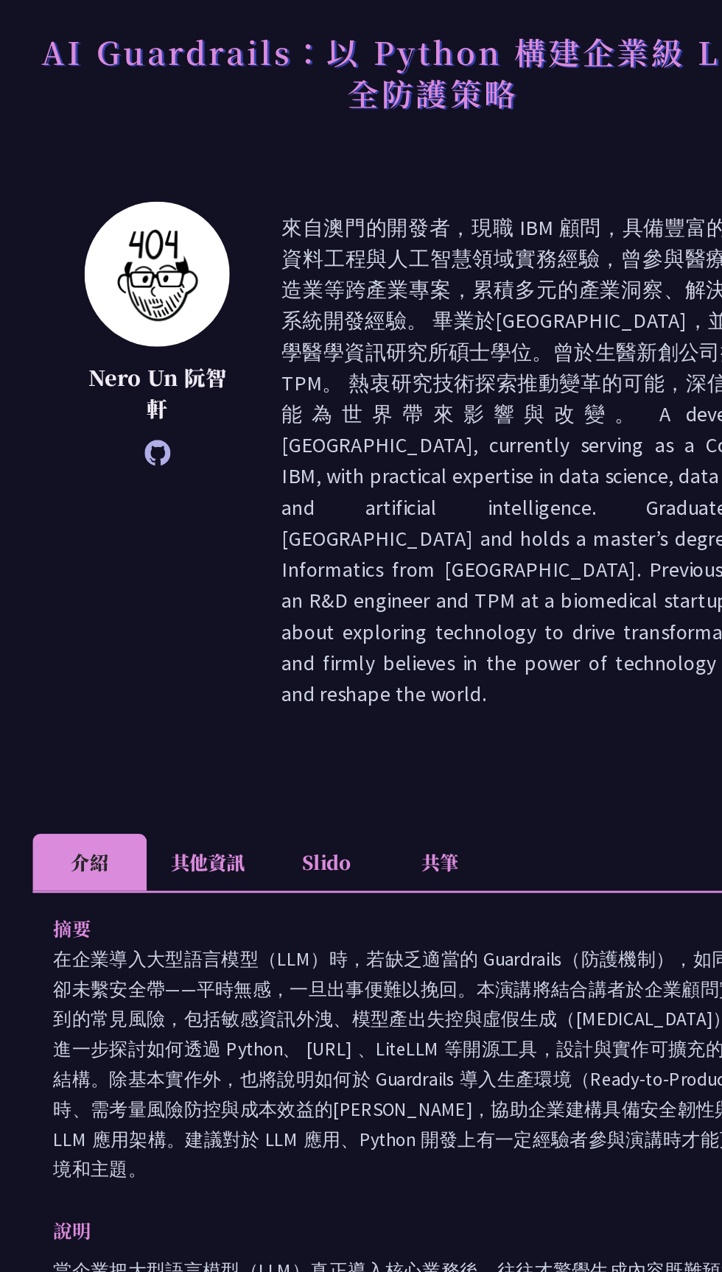
click at [188, 726] on li "其他資訊" at bounding box center [201, 746] width 87 height 41
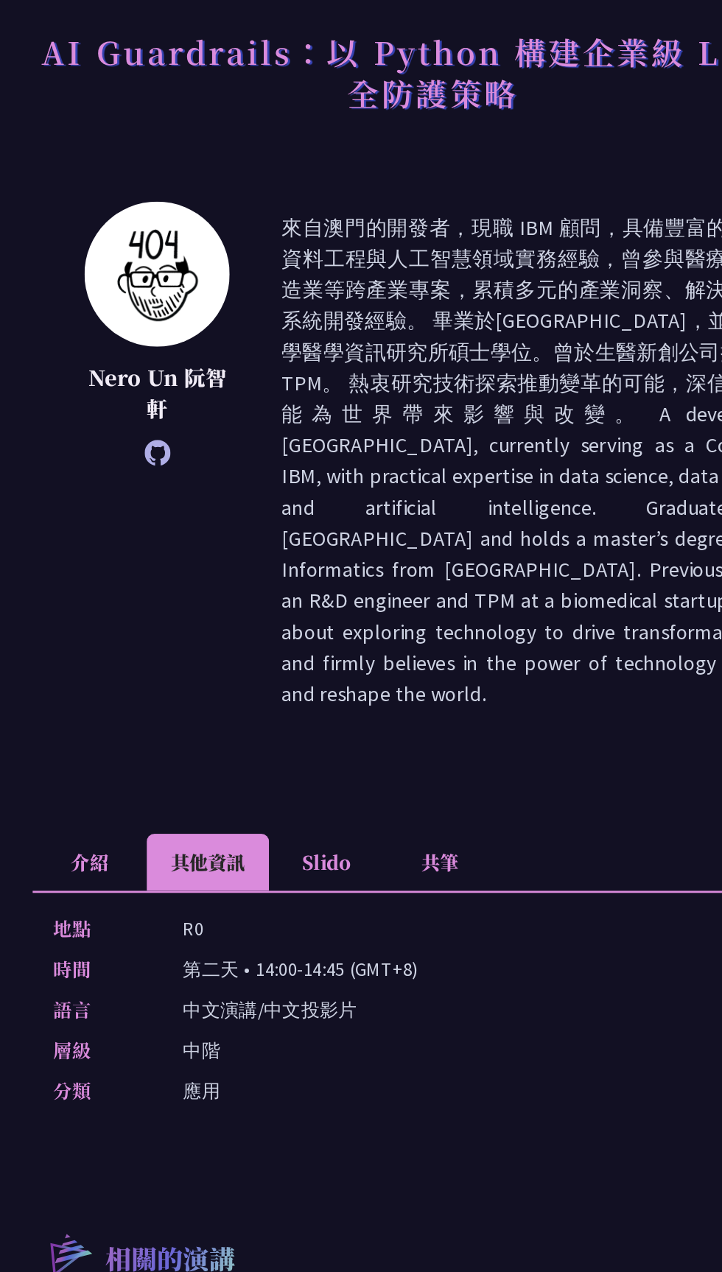
click at [104, 726] on li "介紹" at bounding box center [117, 746] width 81 height 41
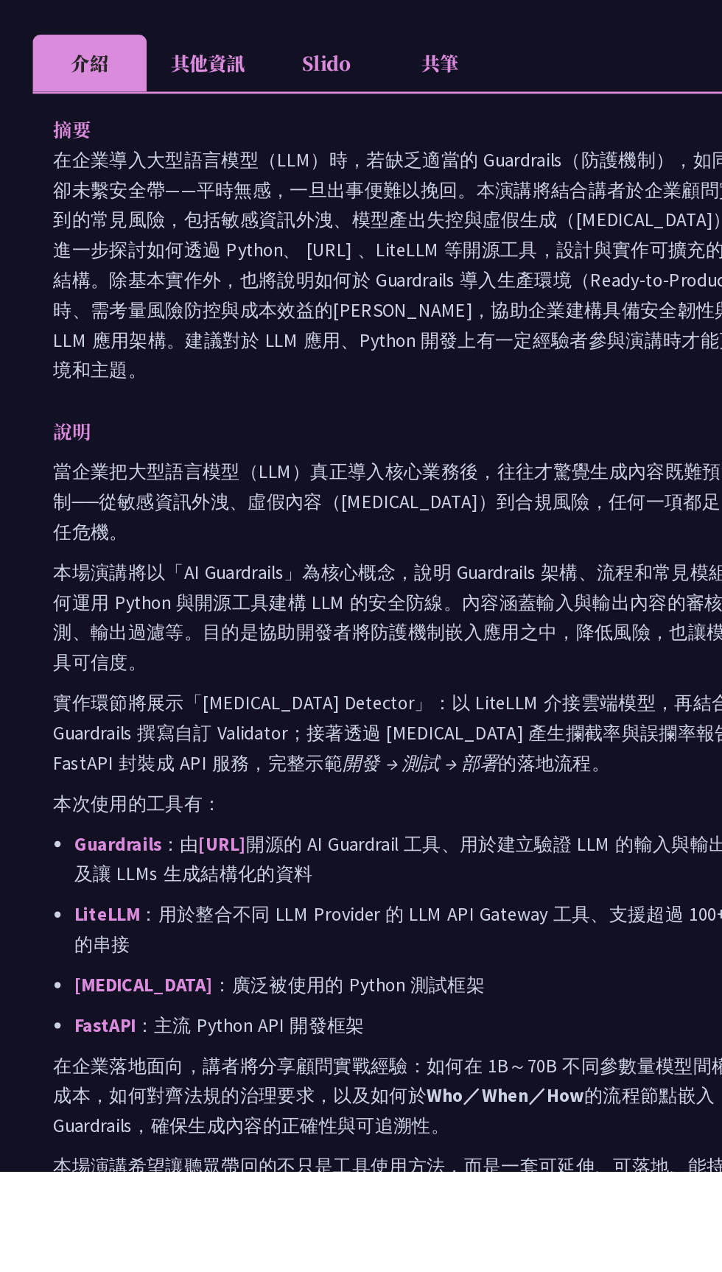
scroll to position [264, 0]
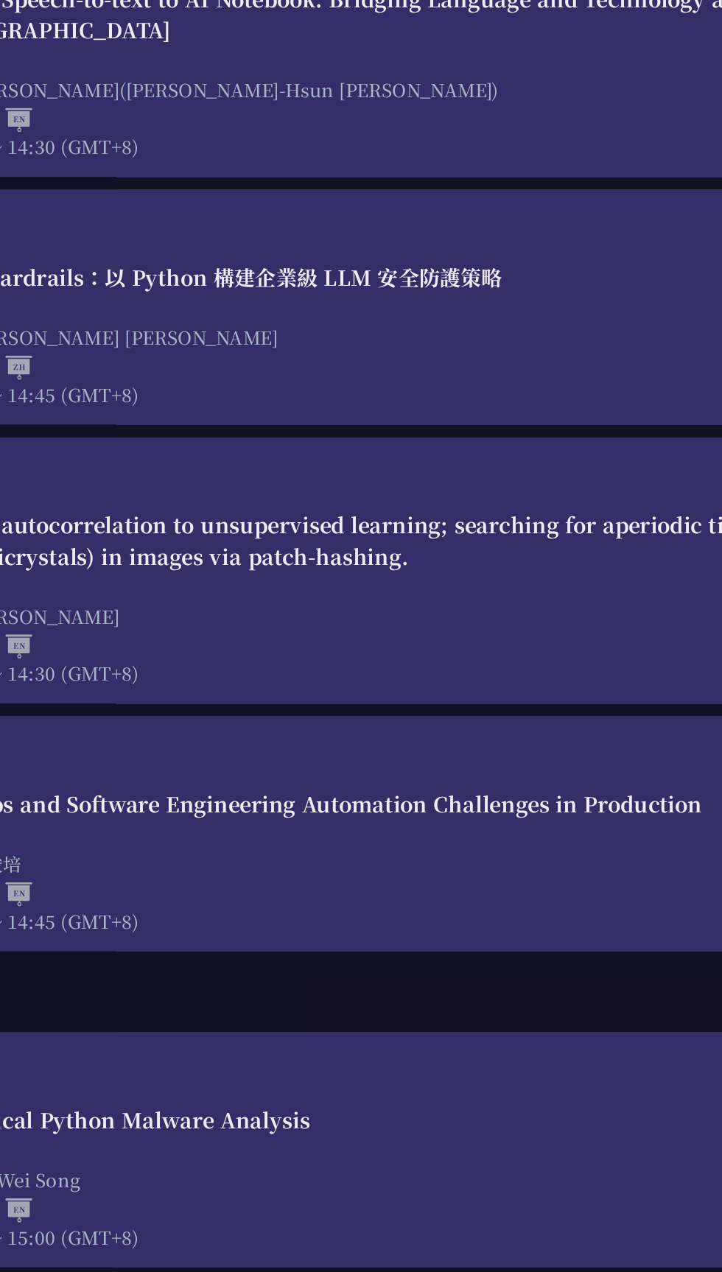
scroll to position [3734, 0]
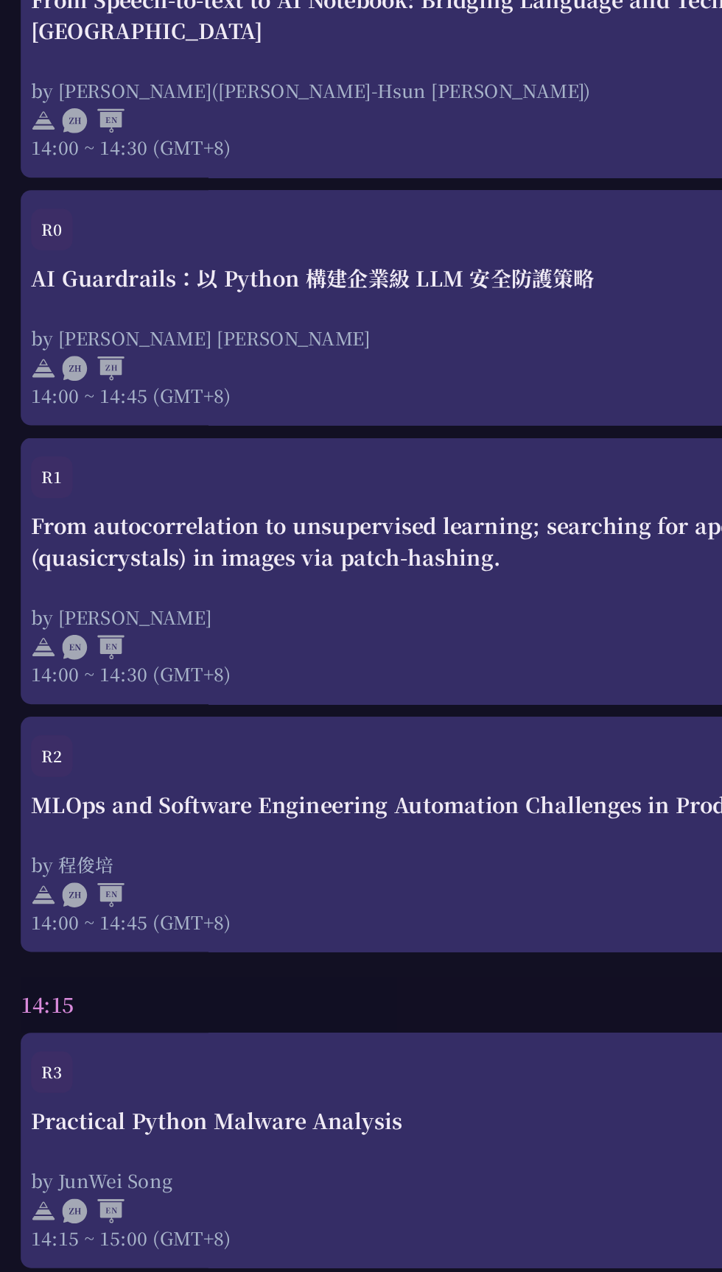
click at [209, 704] on div "R2" at bounding box center [361, 712] width 678 height 38
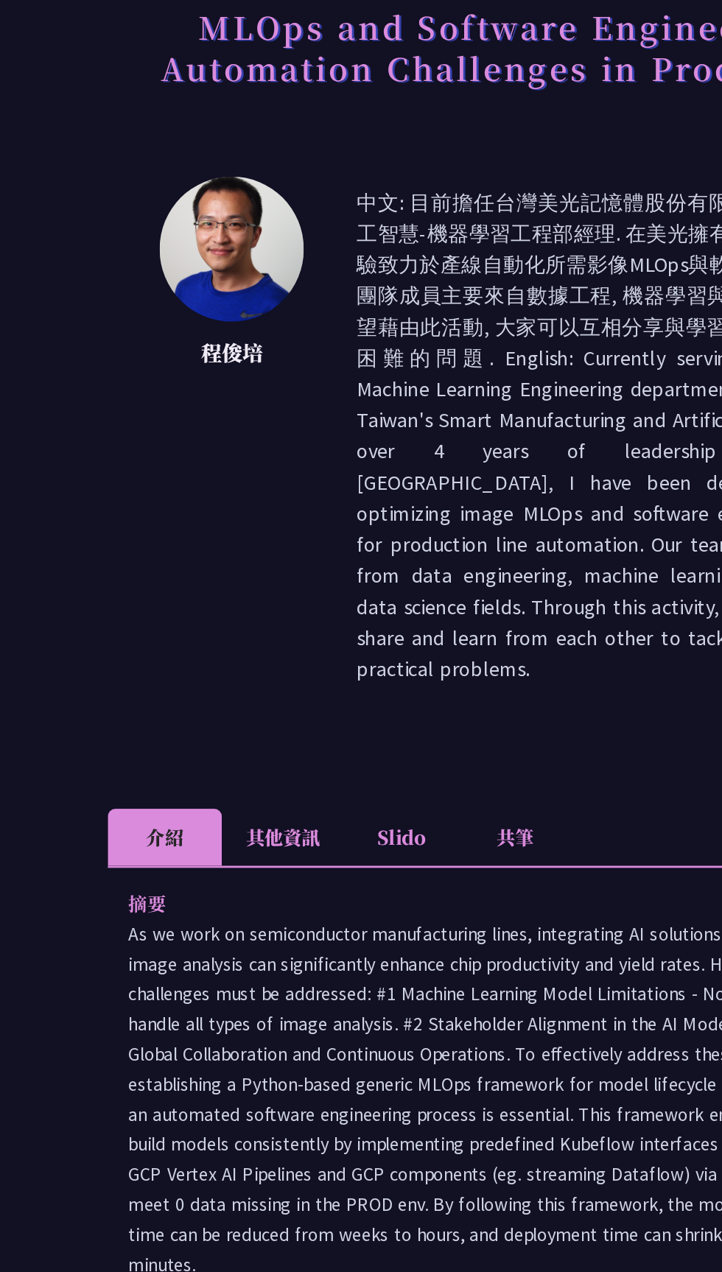
scroll to position [57, 0]
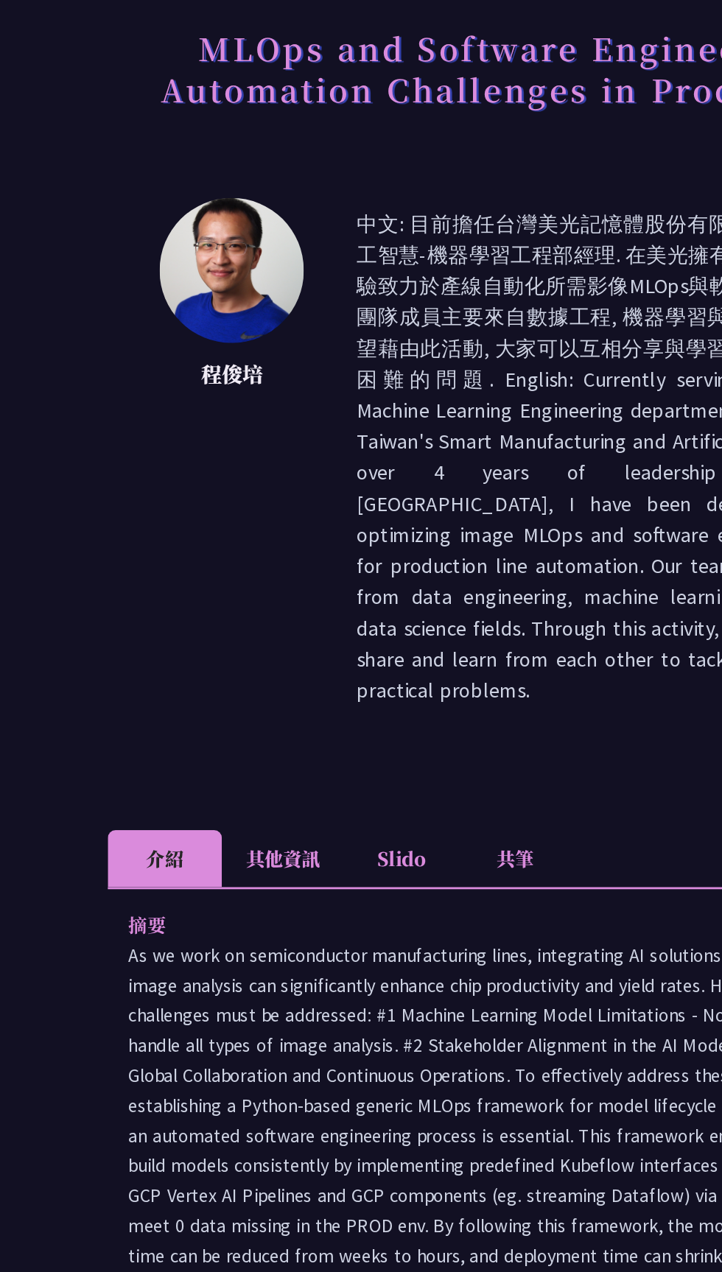
click at [197, 668] on li "其他資訊" at bounding box center [201, 688] width 87 height 41
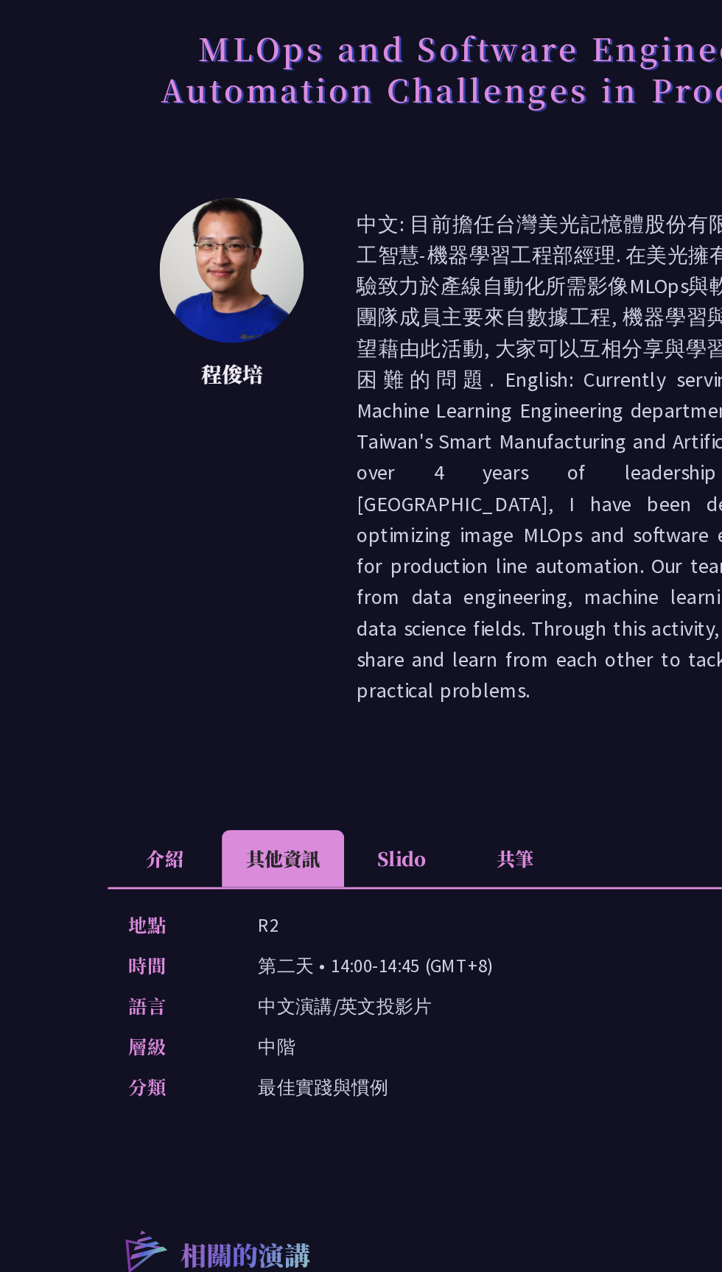
click at [100, 668] on li "介紹" at bounding box center [117, 688] width 81 height 41
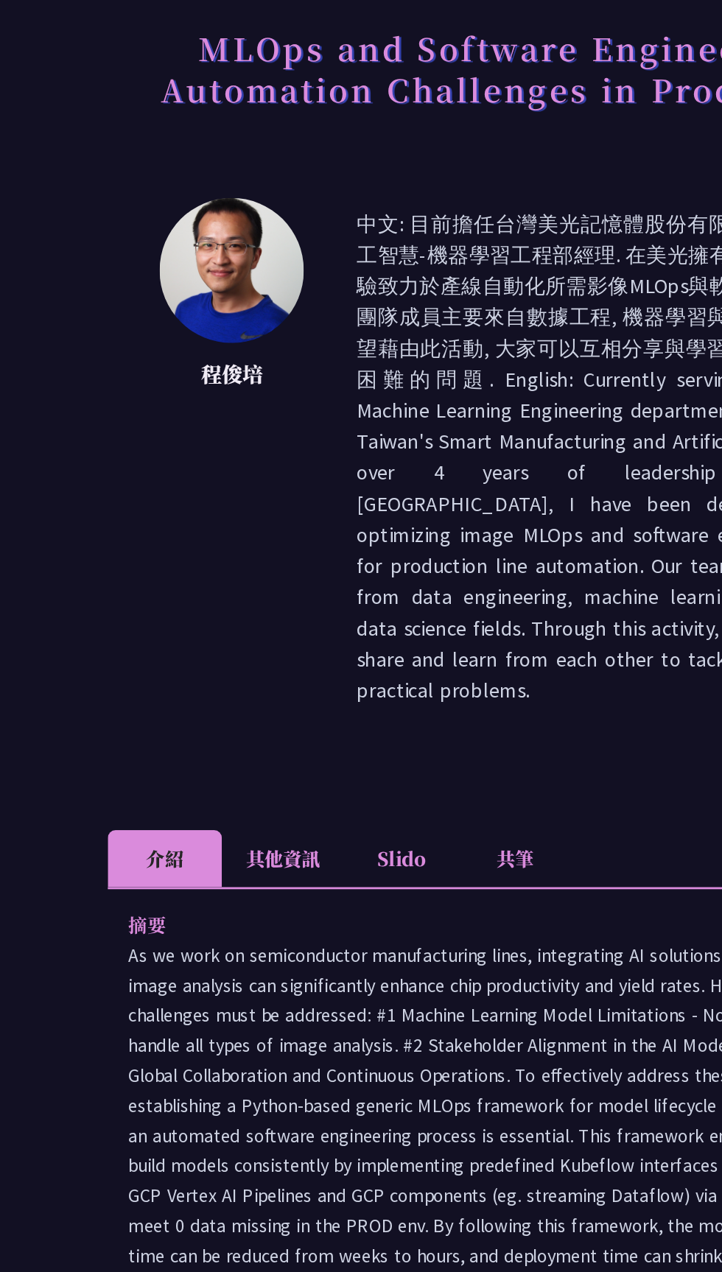
click at [197, 668] on li "其他資訊" at bounding box center [201, 688] width 87 height 41
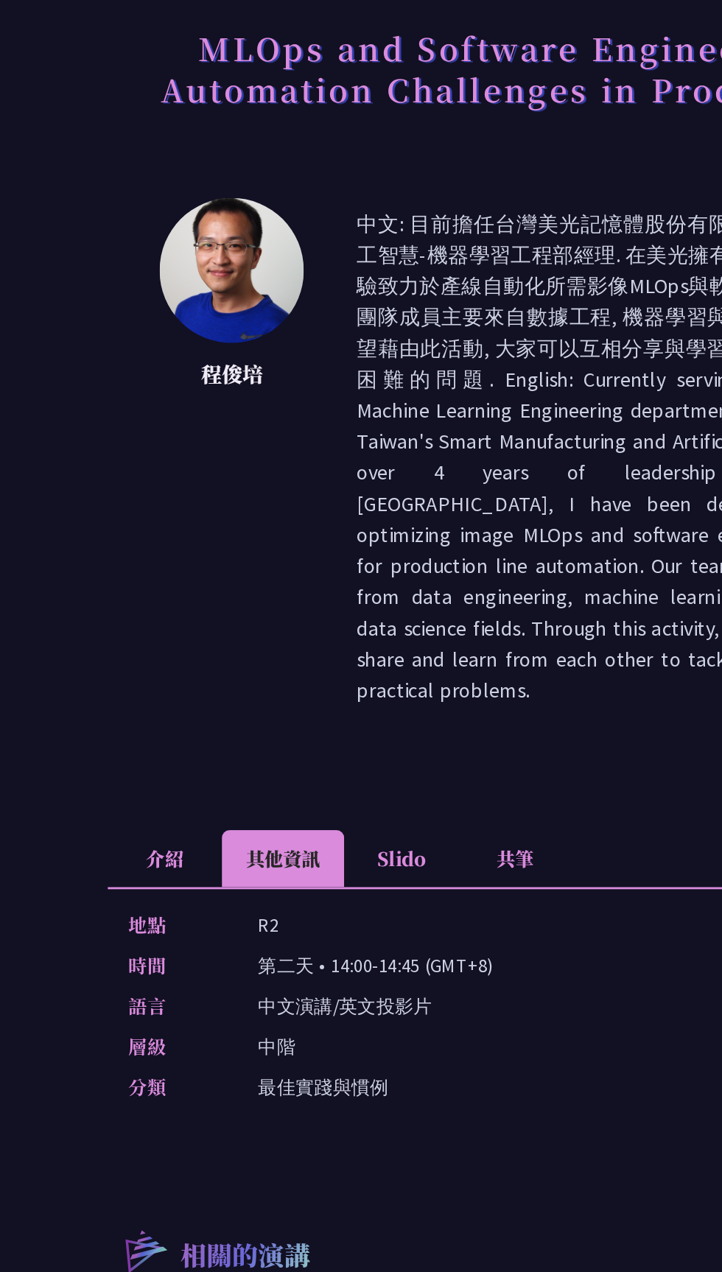
click at [284, 673] on li "Slido" at bounding box center [285, 688] width 81 height 41
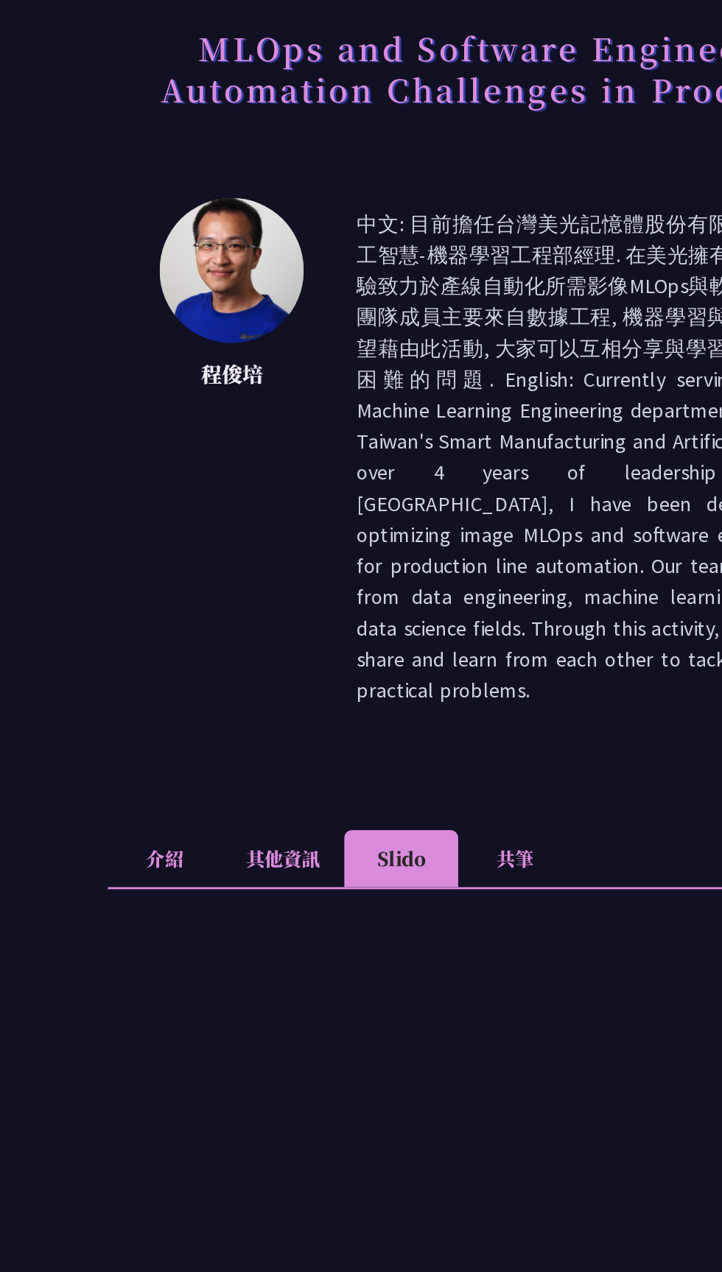
click at [183, 668] on li "其他資訊" at bounding box center [201, 688] width 87 height 41
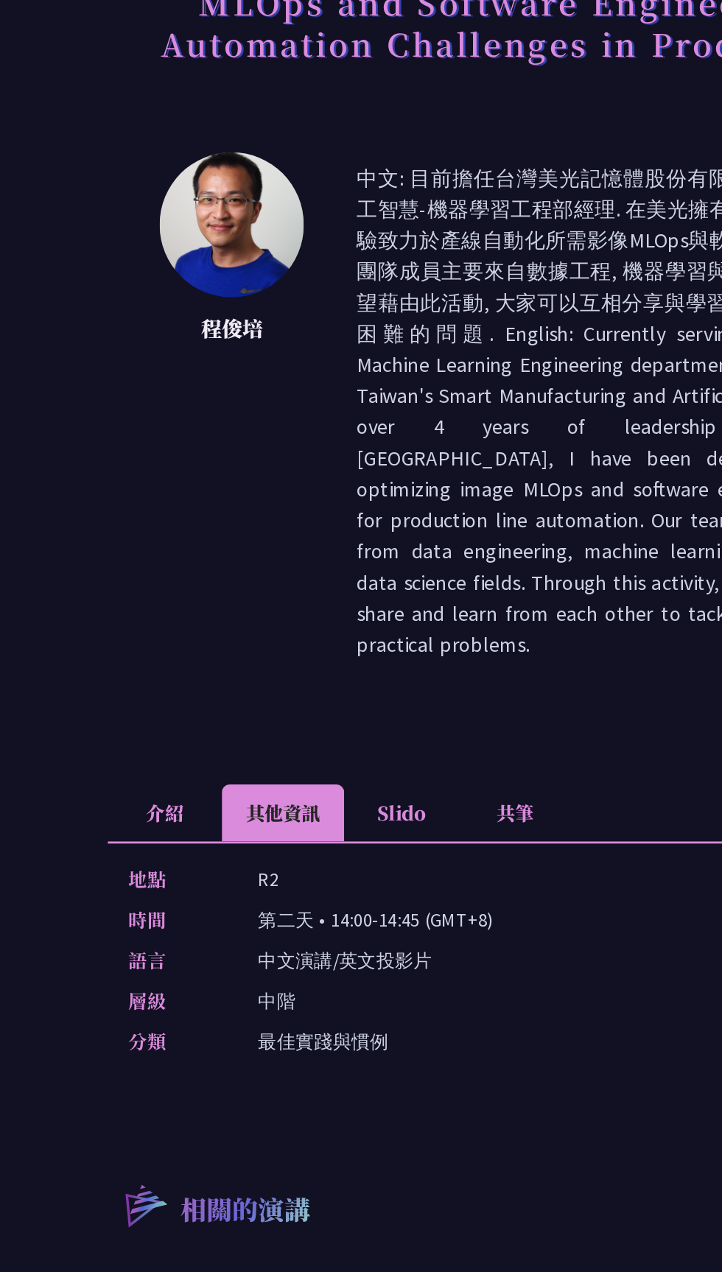
click at [100, 670] on li "介紹" at bounding box center [117, 688] width 81 height 41
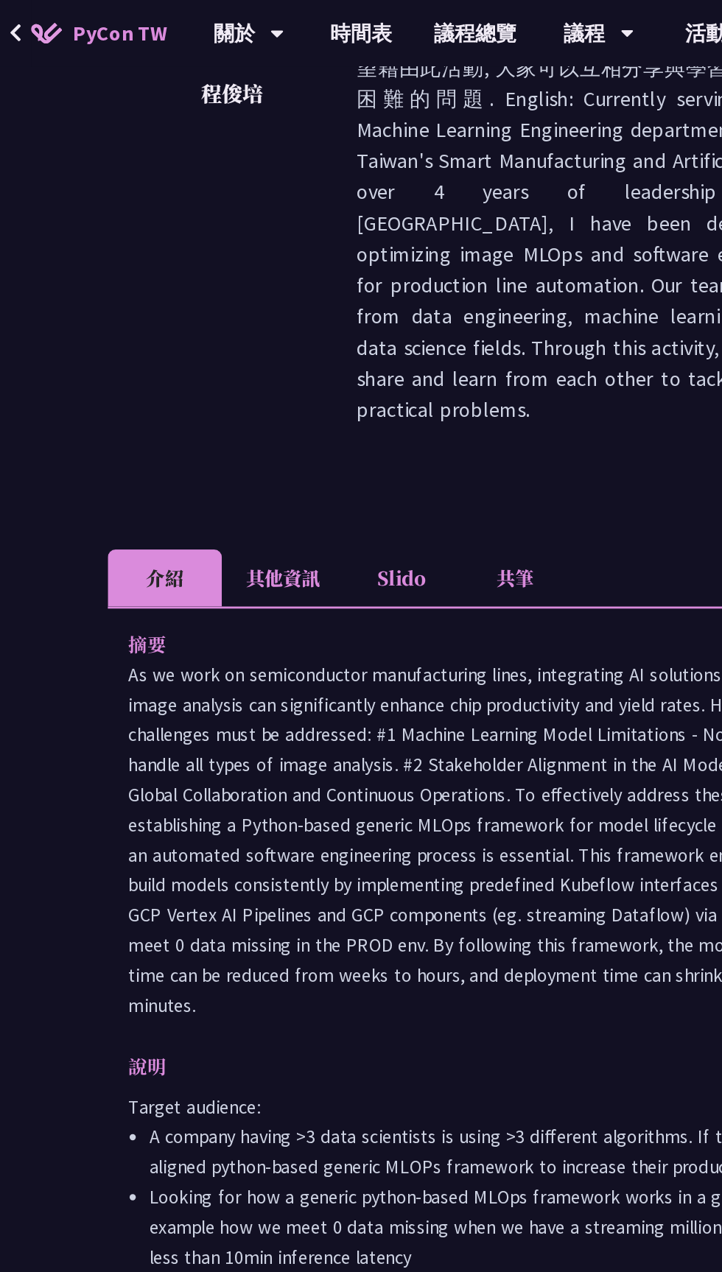
scroll to position [0, 0]
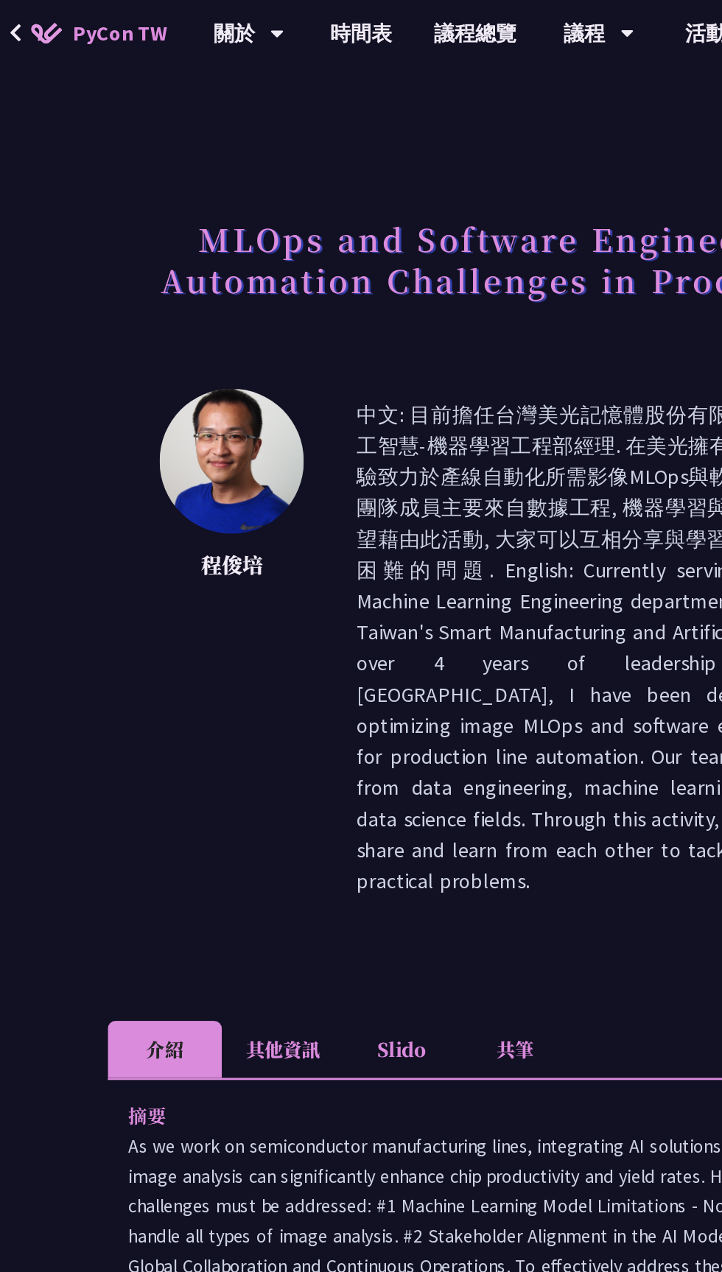
click at [263, 20] on link "時間表" at bounding box center [257, 23] width 74 height 47
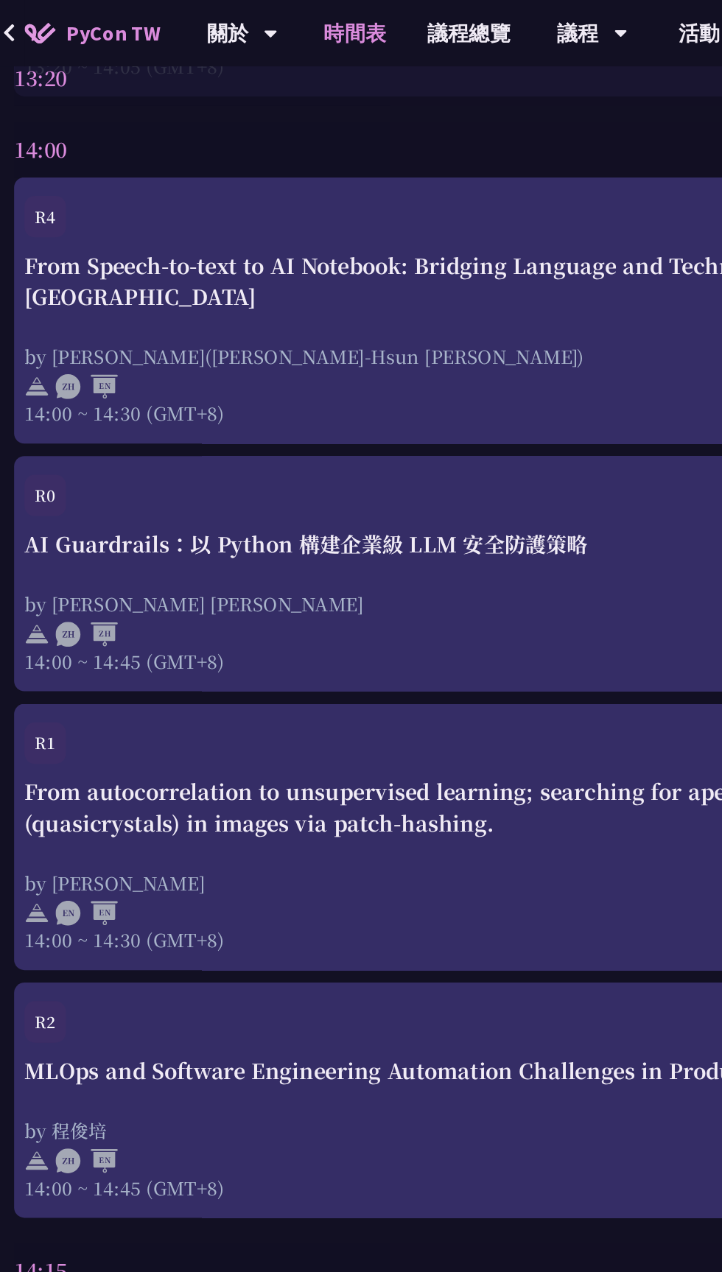
scroll to position [3712, 0]
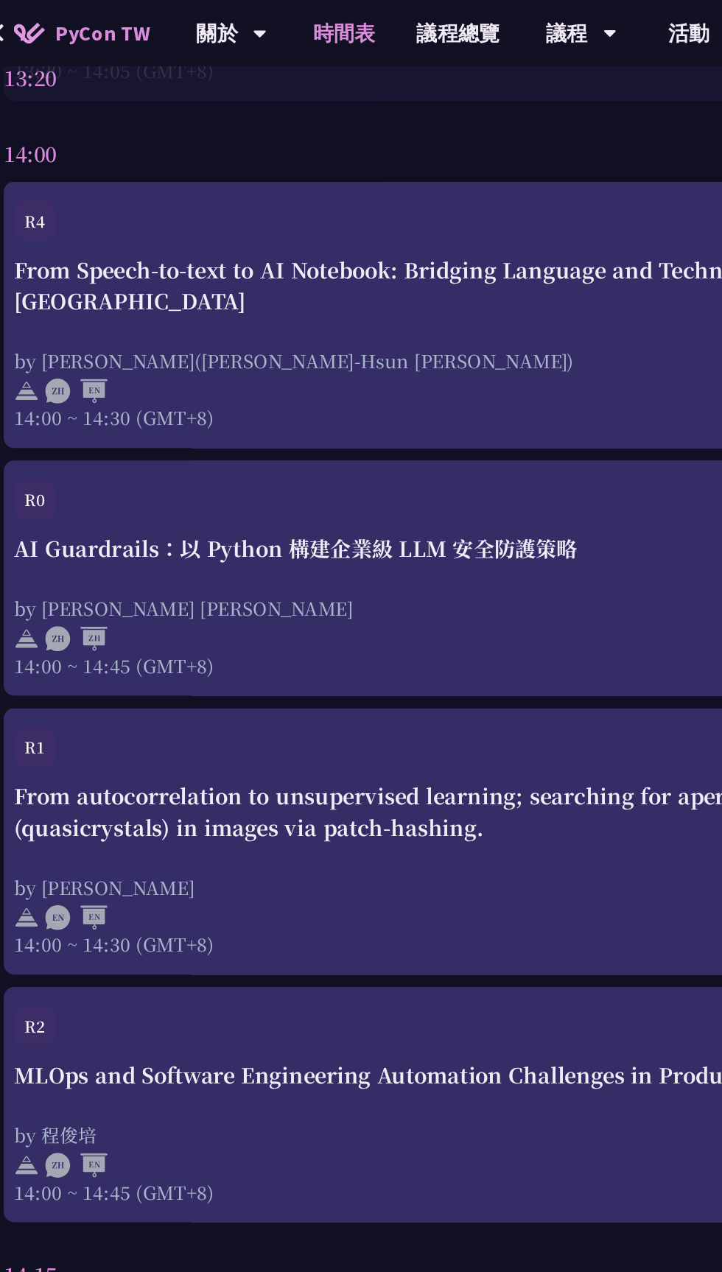
click at [429, 247] on div "by [PERSON_NAME]([PERSON_NAME]-Hsun [PERSON_NAME])" at bounding box center [361, 256] width 678 height 18
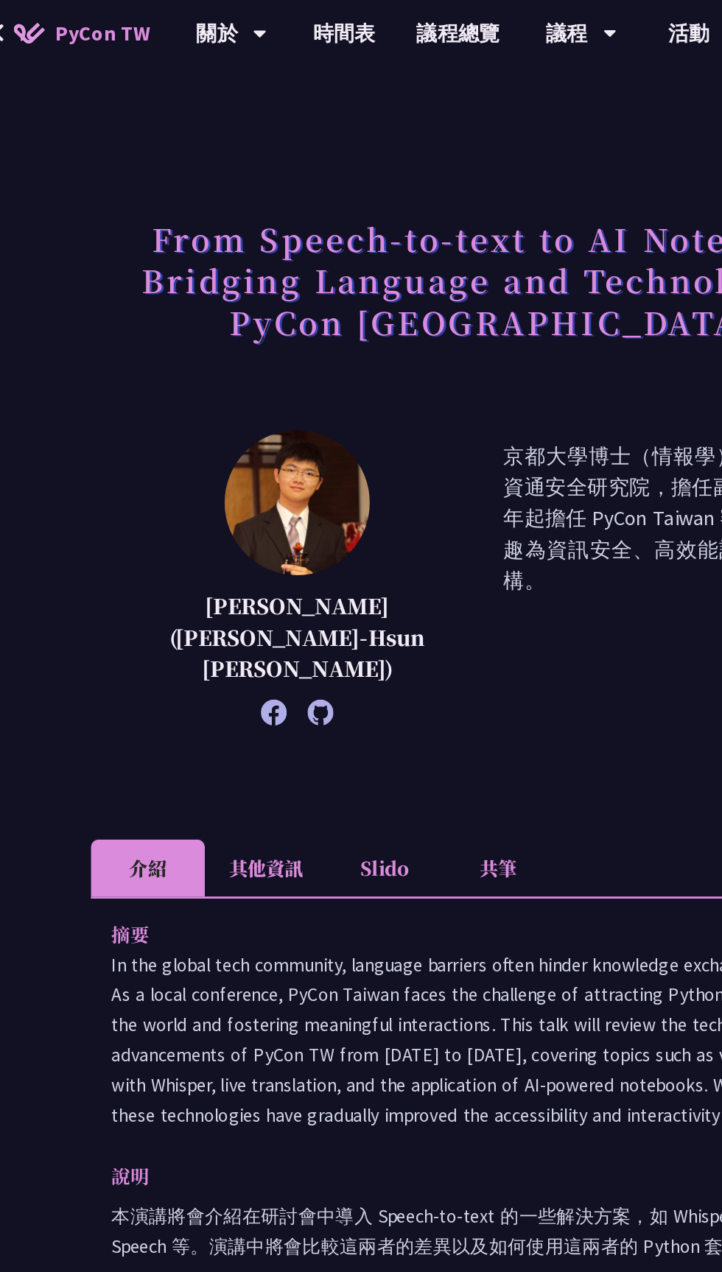
click at [184, 597] on li "其他資訊" at bounding box center [201, 617] width 87 height 41
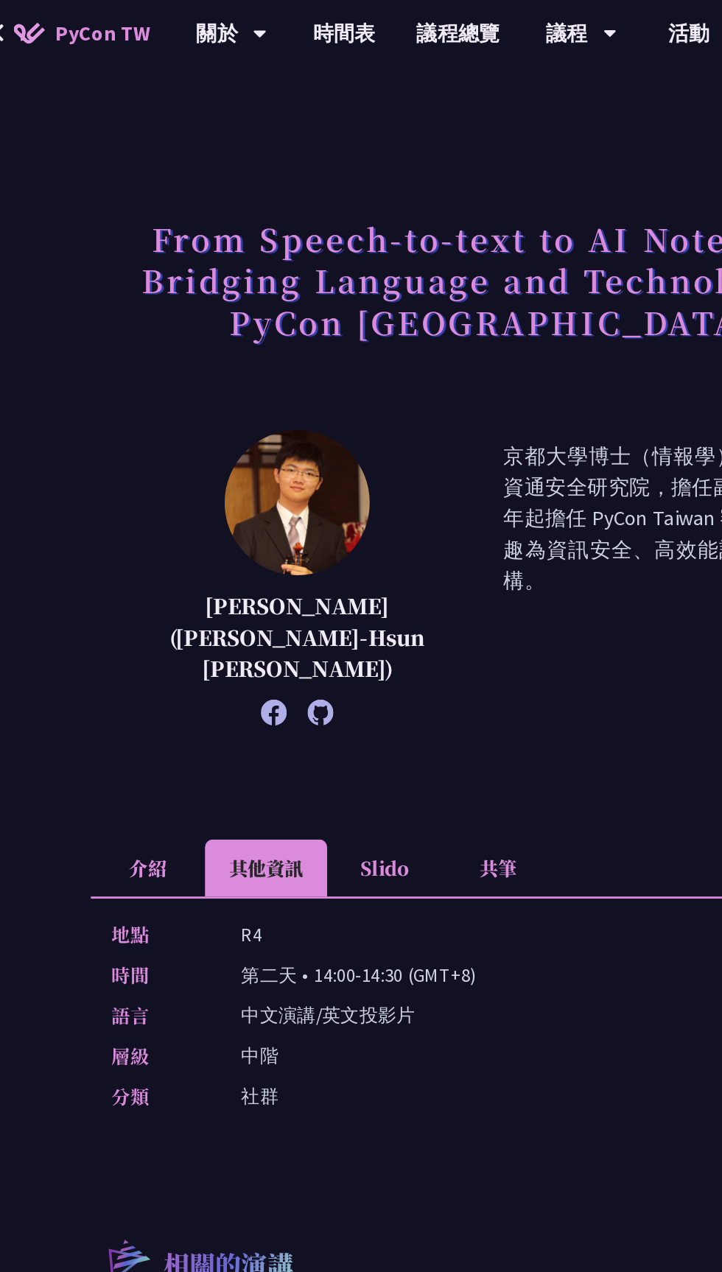
click at [99, 597] on li "介紹" at bounding box center [117, 617] width 81 height 41
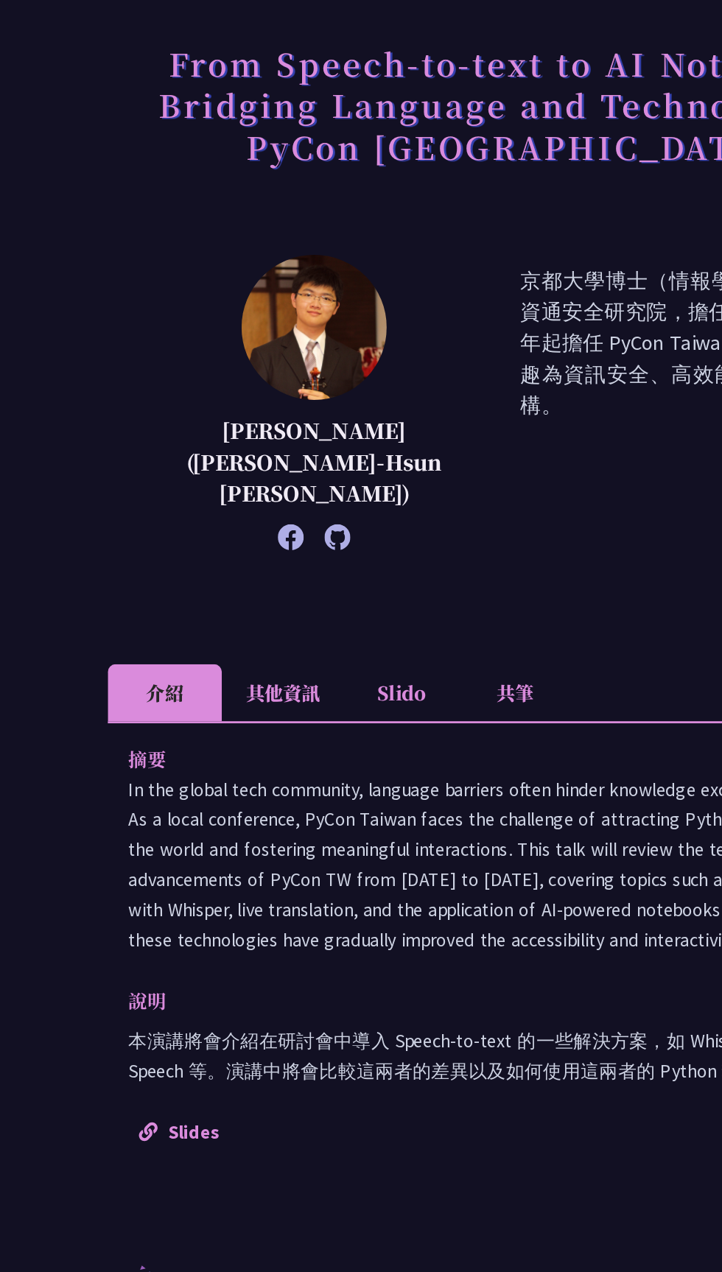
click at [189, 598] on li "其他資訊" at bounding box center [201, 617] width 87 height 41
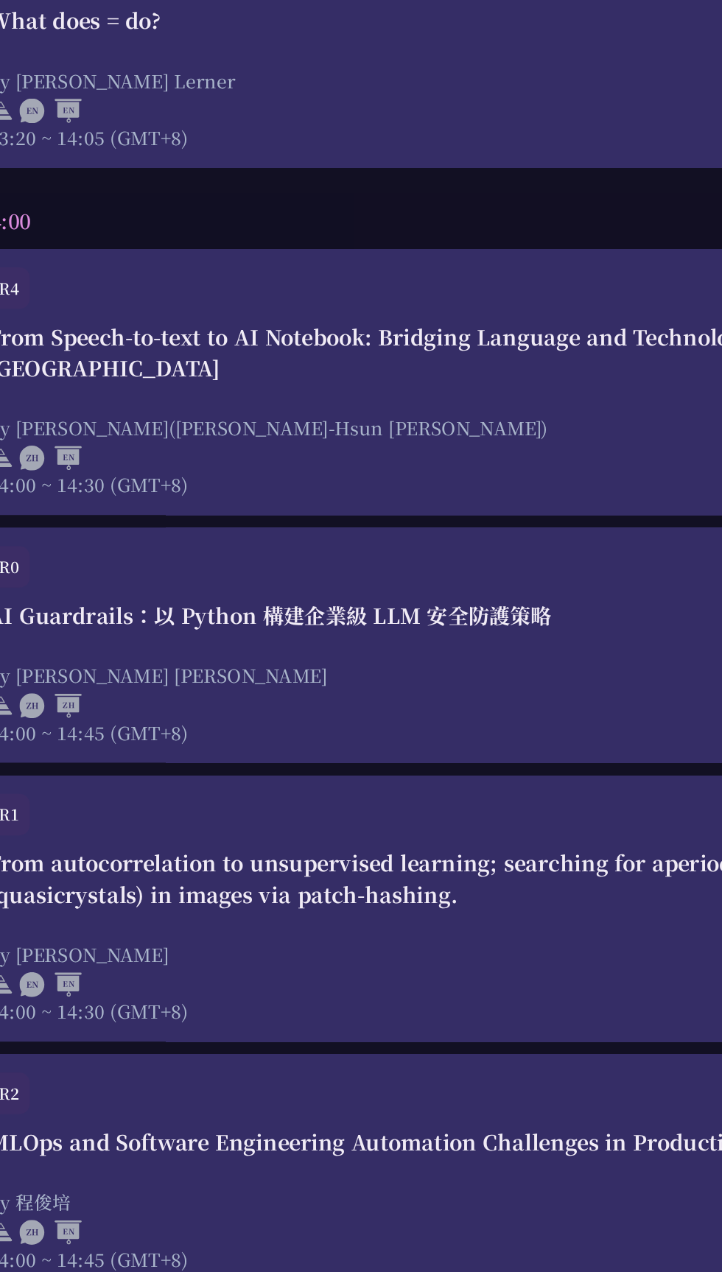
scroll to position [3550, 0]
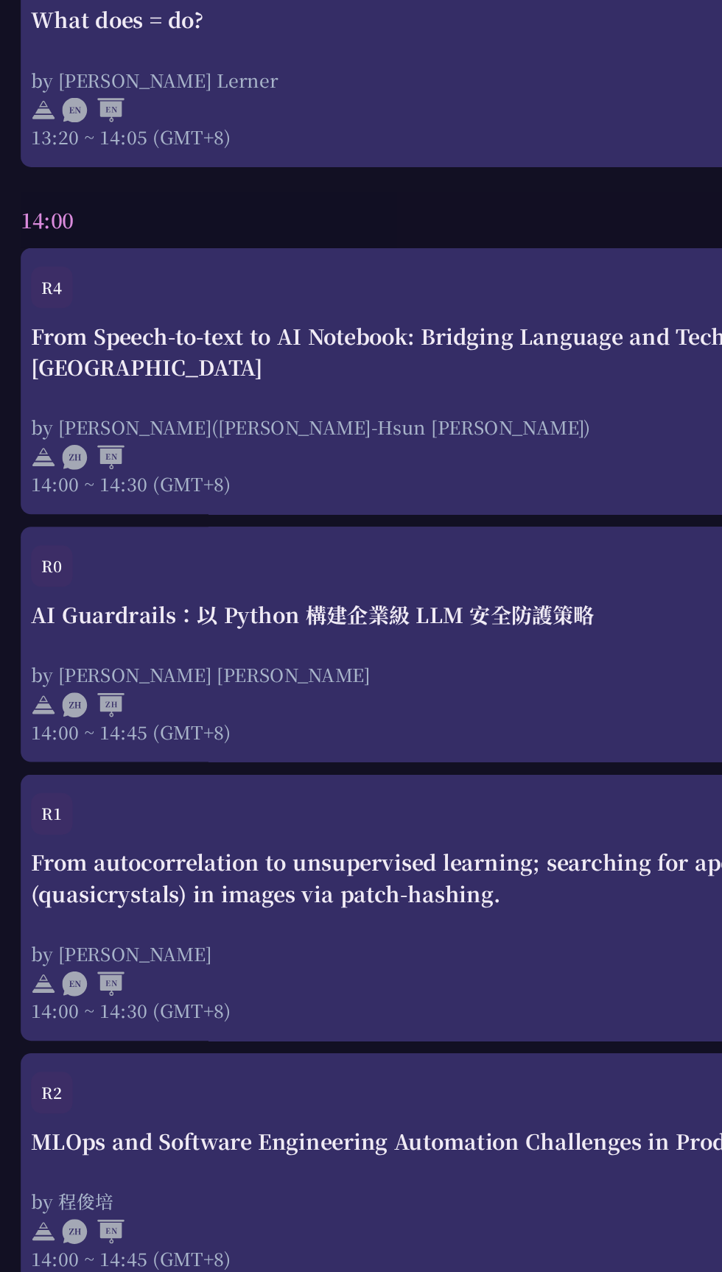
click at [177, 734] on div "From autocorrelation to unsupervised learning; searching for aperiodic tilings …" at bounding box center [361, 738] width 678 height 44
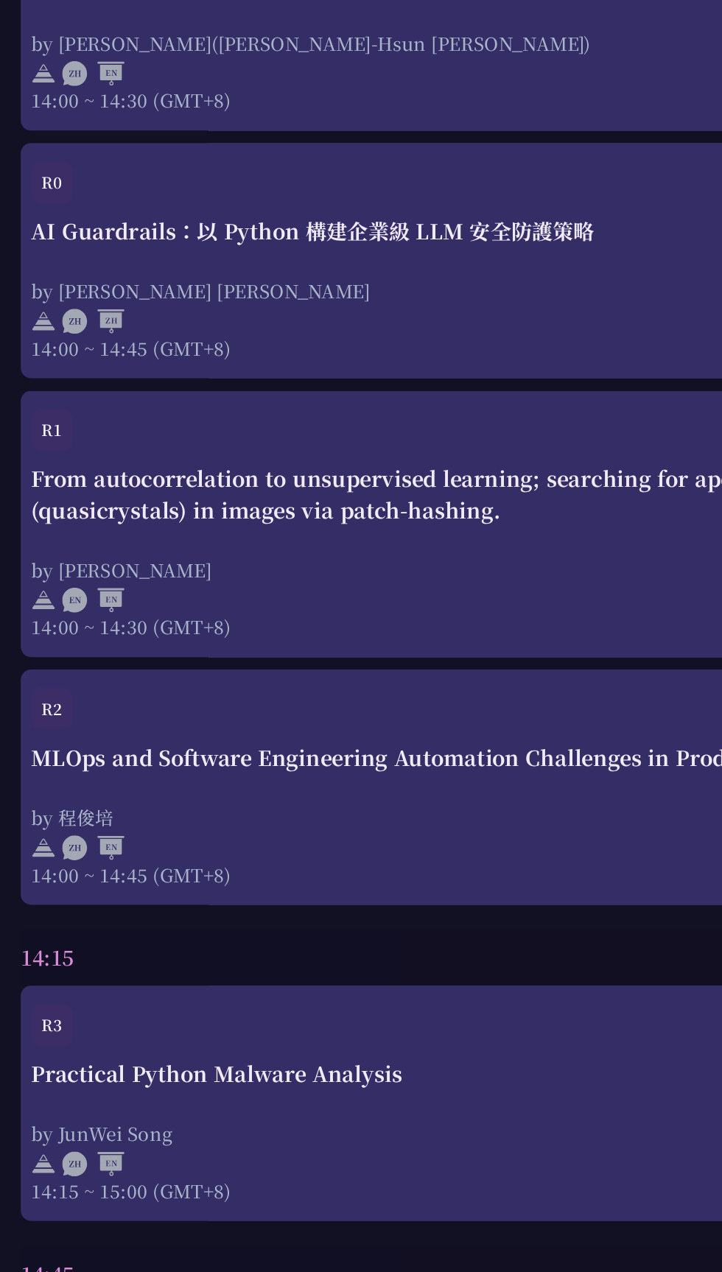
scroll to position [3705, 0]
click at [211, 774] on div "MLOps and Software Engineering Automation Challenges in Production by [PERSON_N…" at bounding box center [361, 811] width 678 height 103
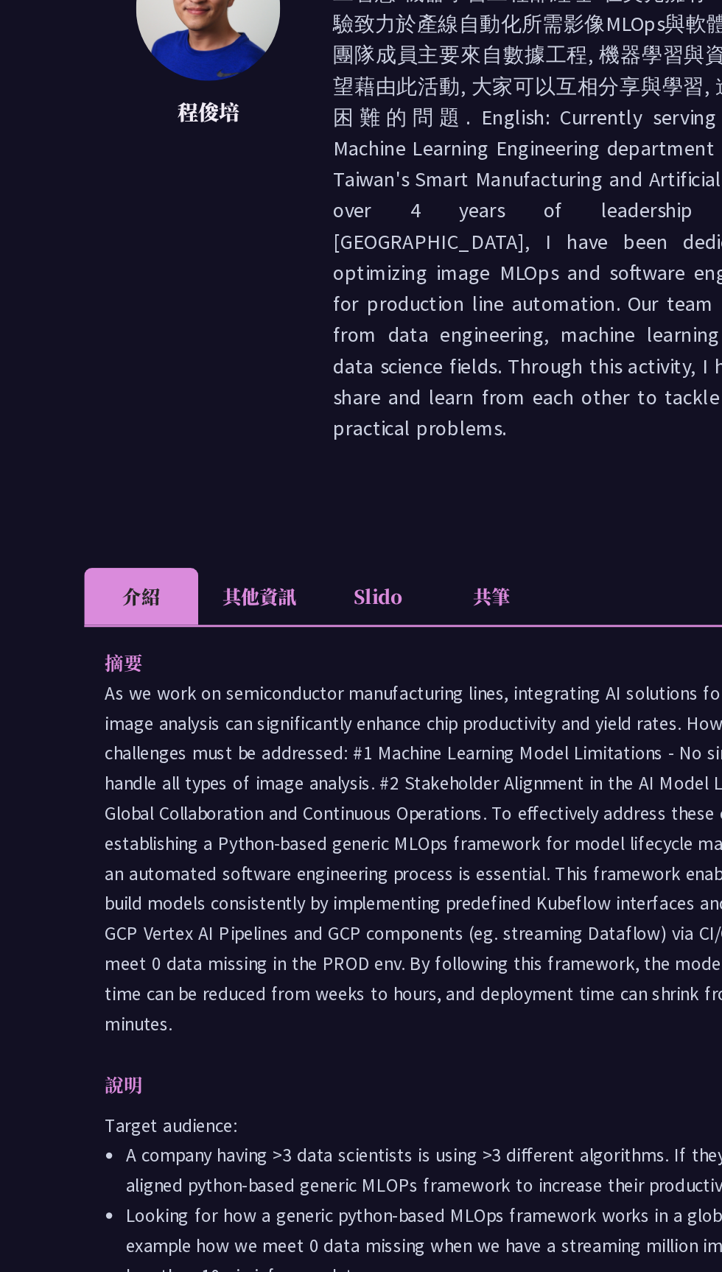
copy div "lo Ip do sita co adipiscingeli seddoeiusmodt incid, utlaboreetd MA aliquaeni ad…"
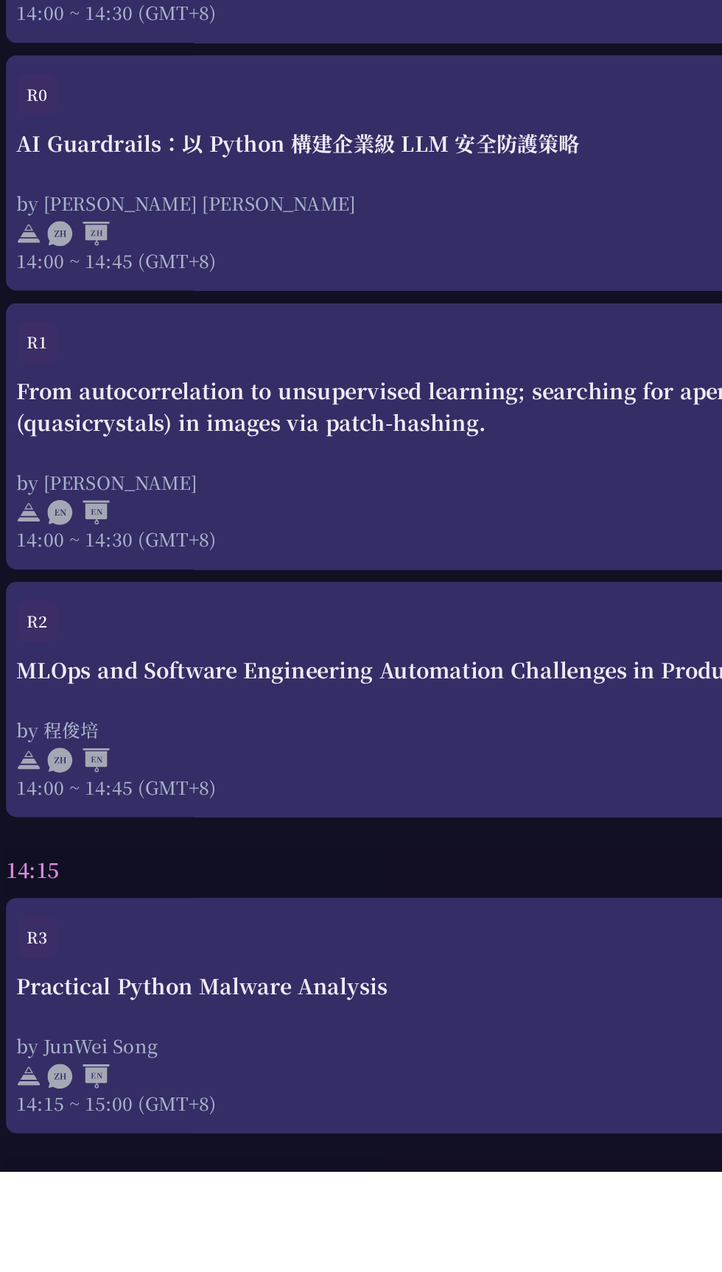
scroll to position [3561, 0]
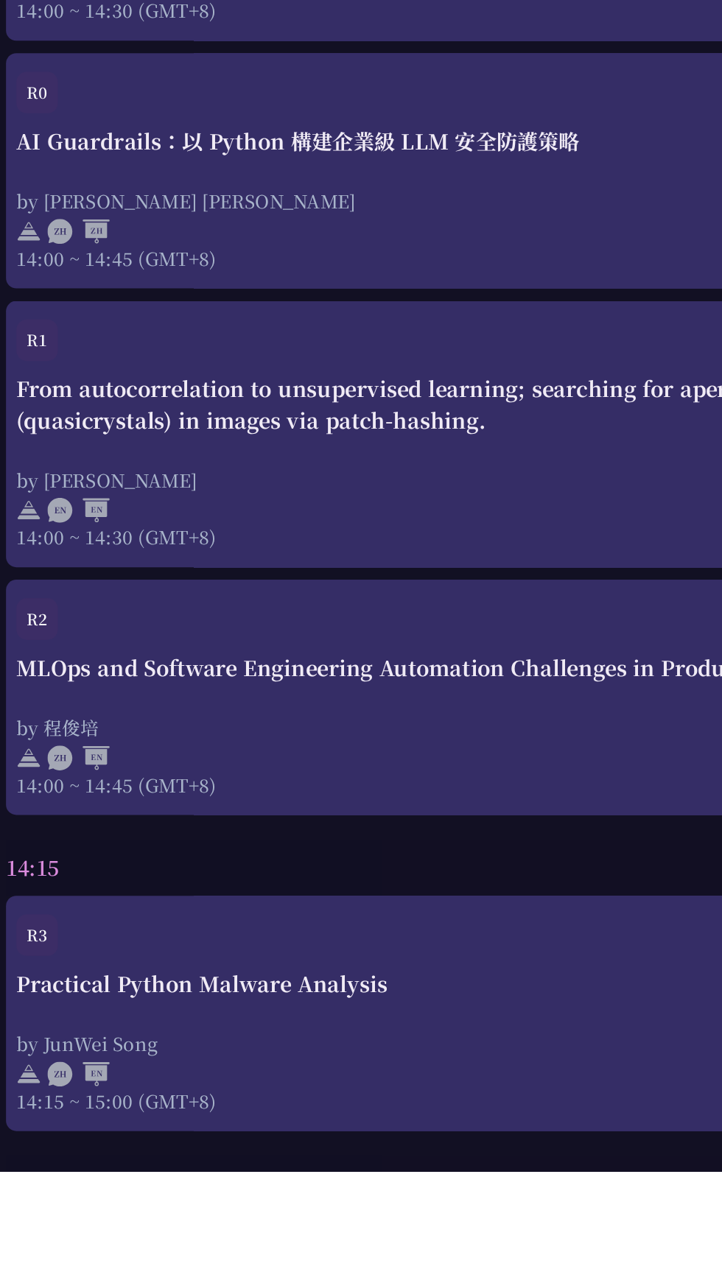
click at [319, 1128] on div "Practical Python Malware Analysis" at bounding box center [361, 1139] width 678 height 22
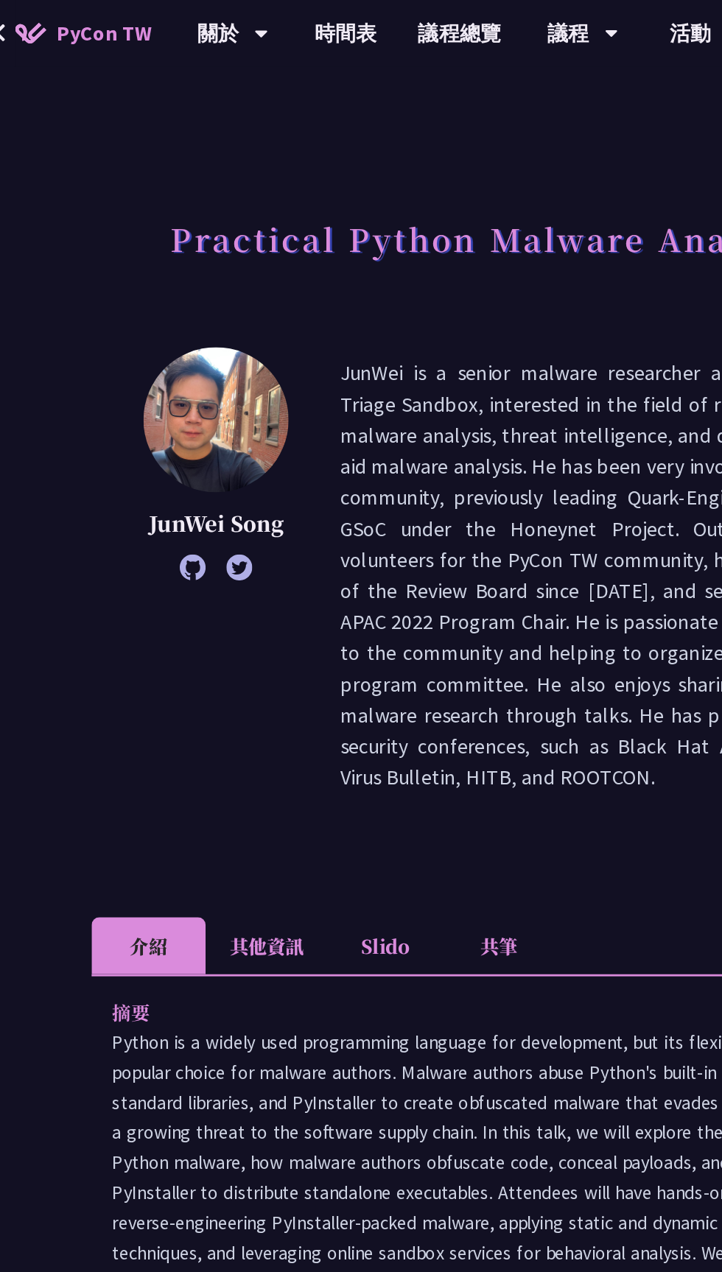
click at [175, 684] on li "其他資訊" at bounding box center [201, 672] width 87 height 41
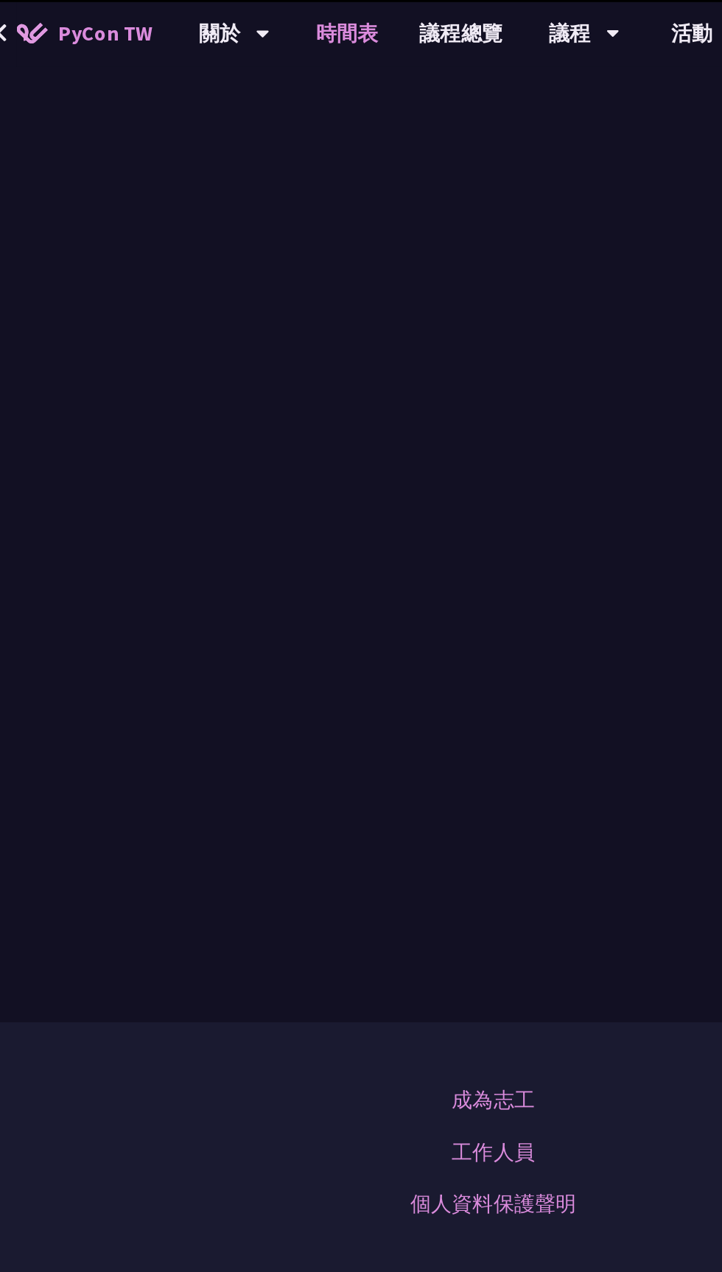
scroll to position [3561, 0]
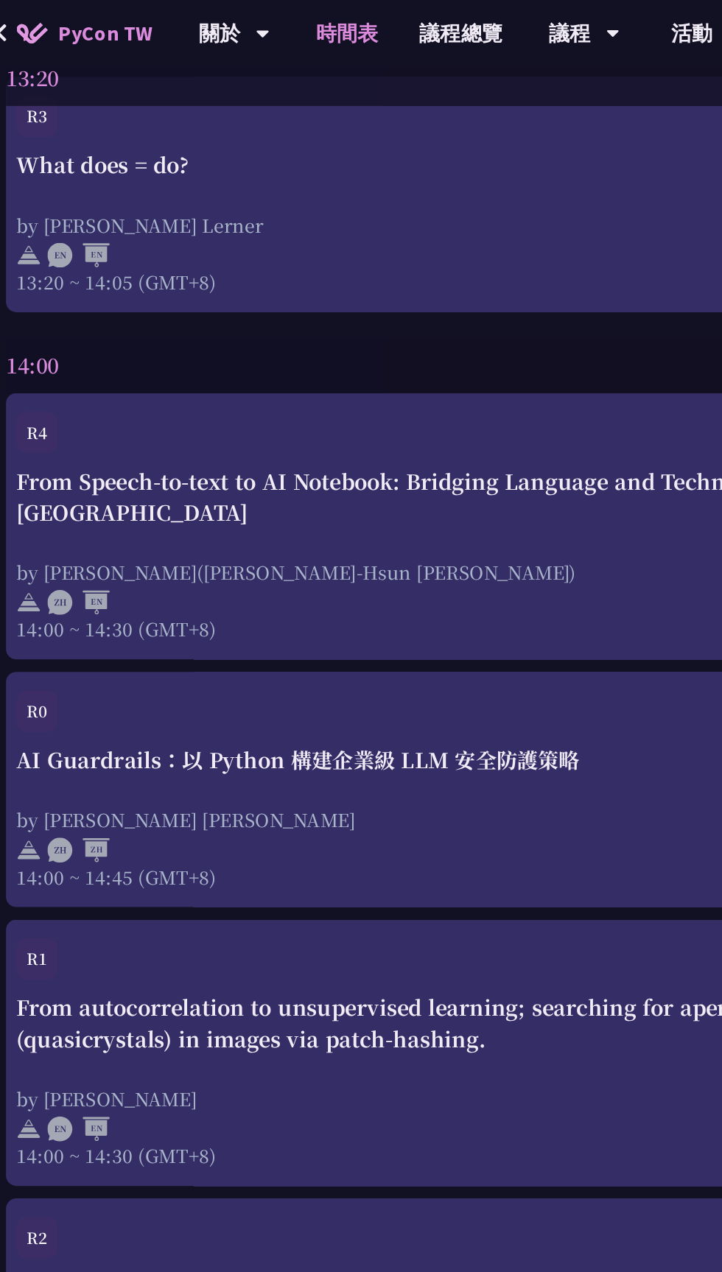
click at [280, 371] on div "From Speech-to-text to AI Notebook: Bridging Language and Technology at PyCon […" at bounding box center [361, 393] width 678 height 125
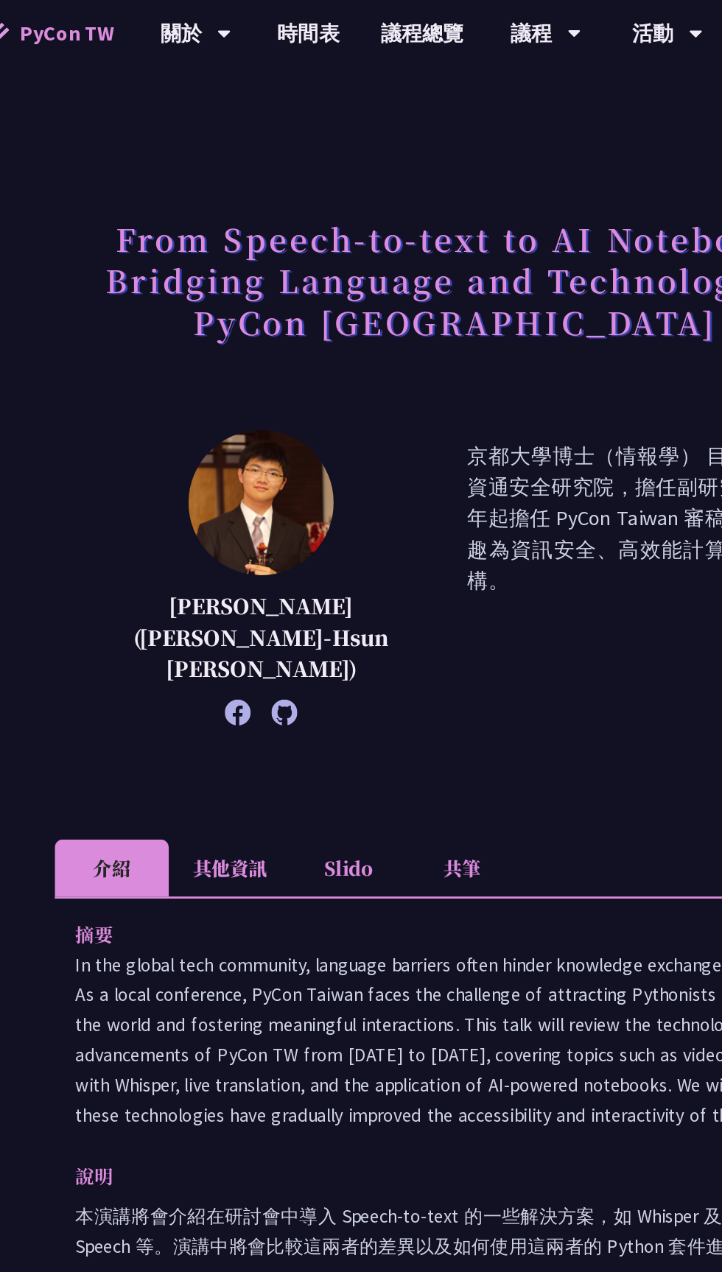
click at [242, 24] on link "時間表" at bounding box center [257, 23] width 74 height 47
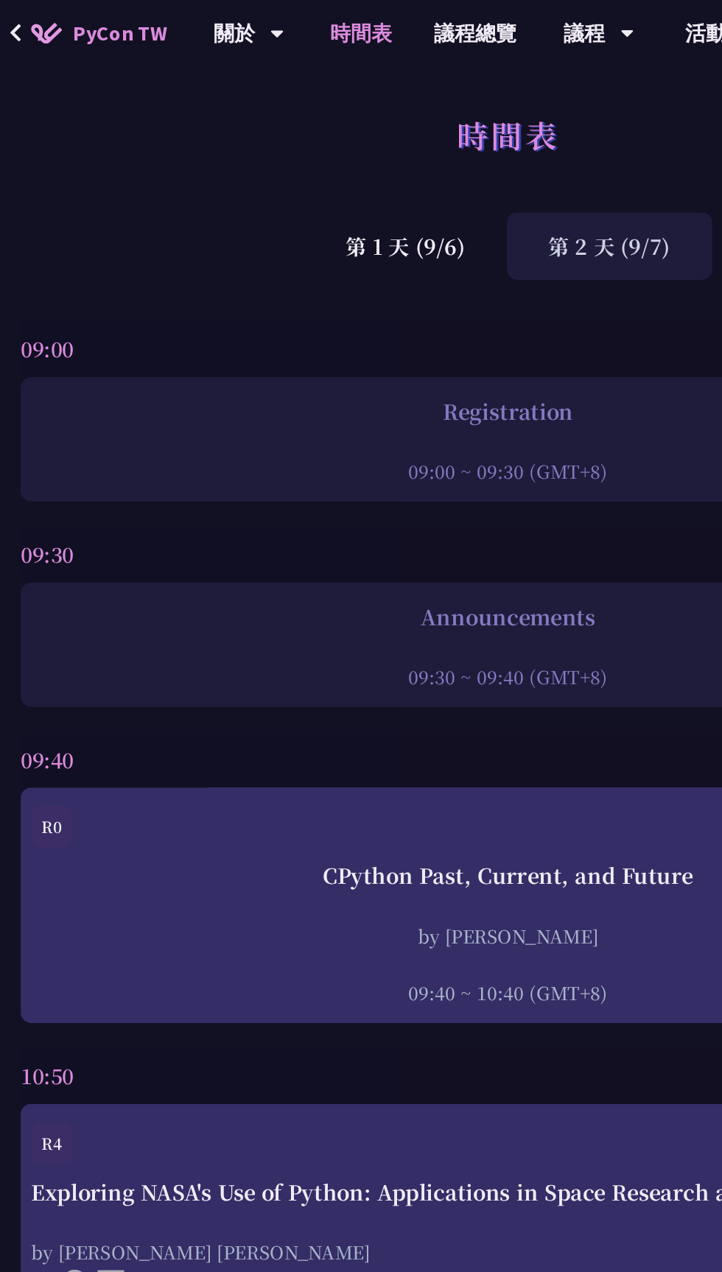
click at [304, 175] on div "第 1 天 (9/6)" at bounding box center [289, 175] width 144 height 48
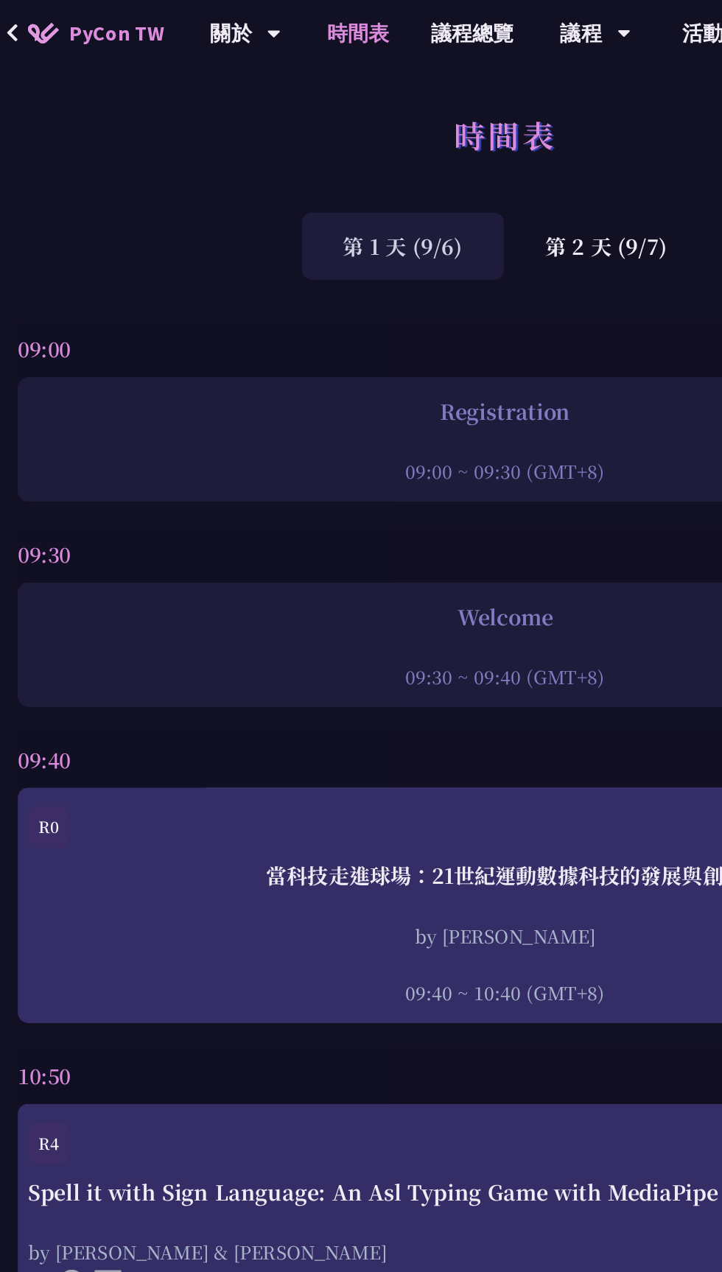
click at [467, 166] on div "第 2 天 (9/7)" at bounding box center [433, 175] width 146 height 48
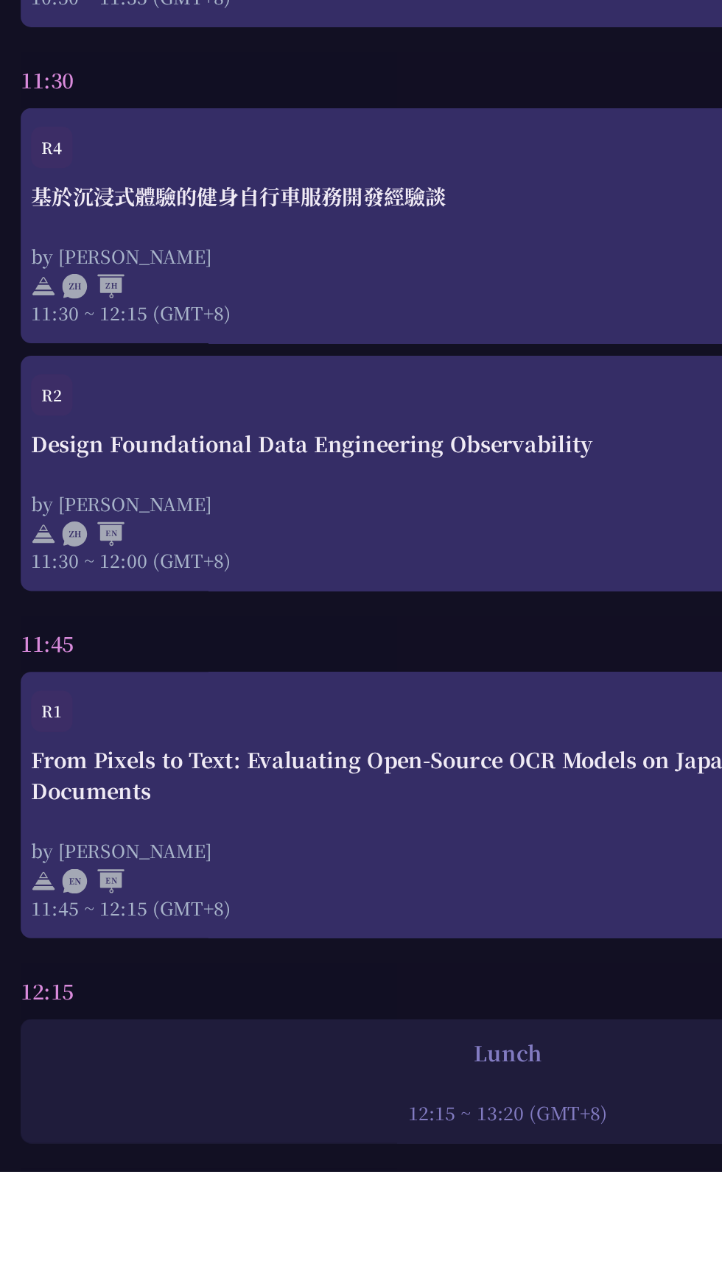
scroll to position [1401, 0]
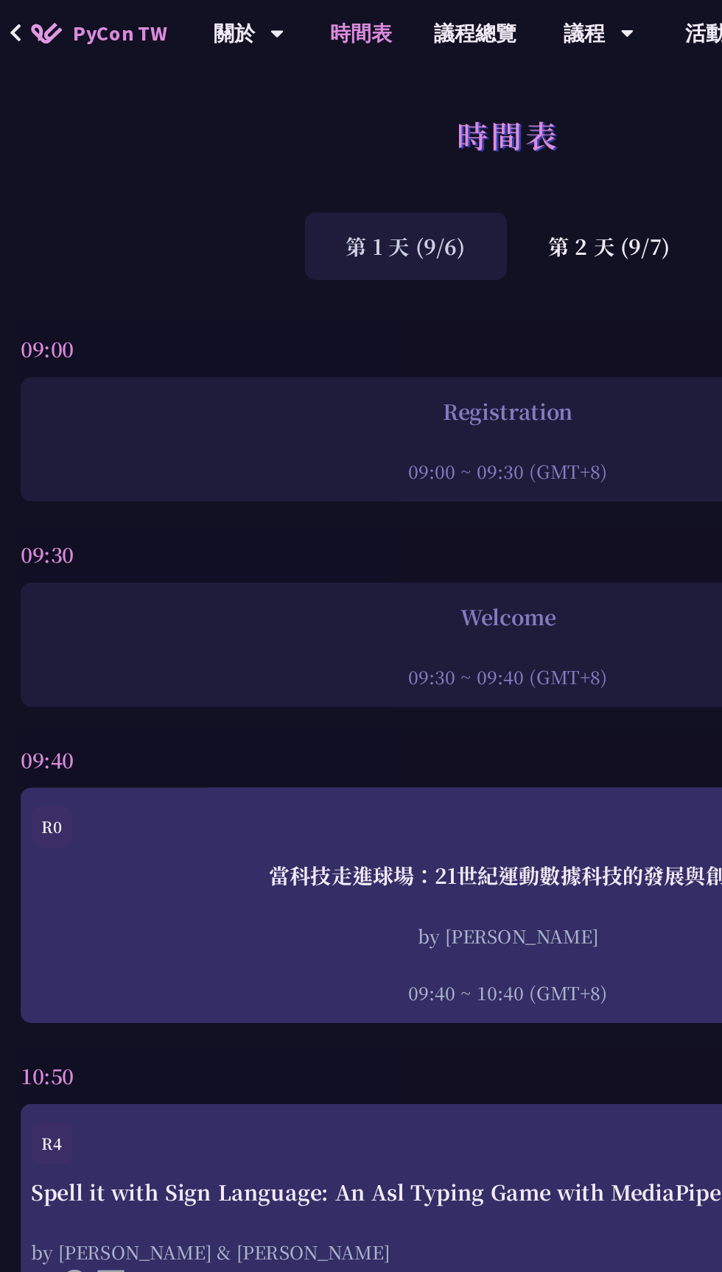
click at [439, 169] on div "第 2 天 (9/7)" at bounding box center [433, 175] width 146 height 48
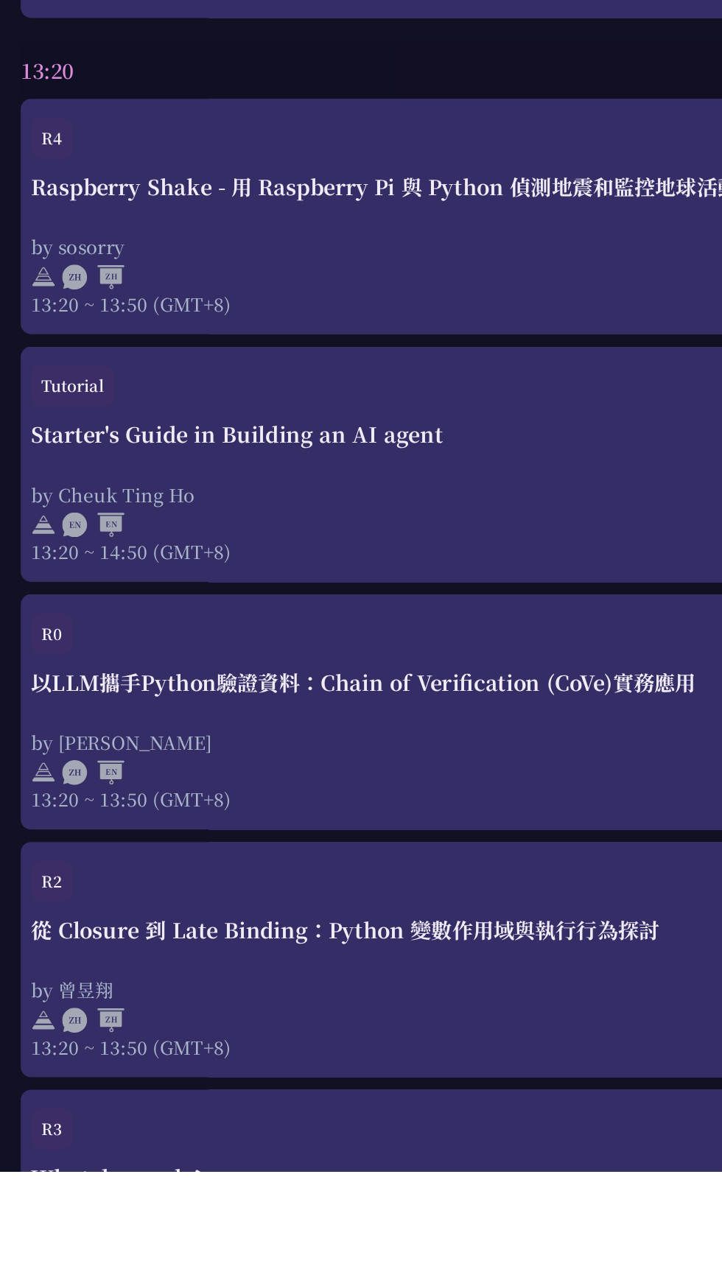
scroll to position [2435, 0]
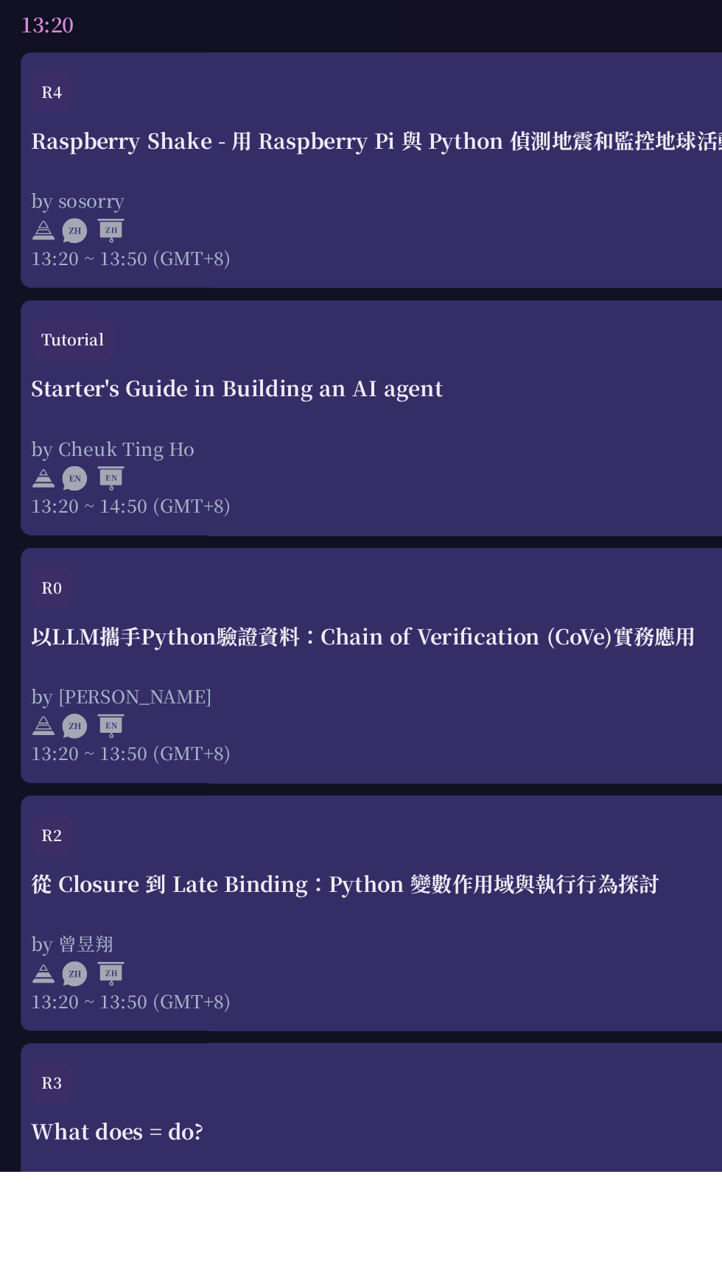
click at [321, 1070] on div "從 Closure 到 Late Binding：Python 變數作用域與執行行為探討" at bounding box center [361, 1067] width 678 height 22
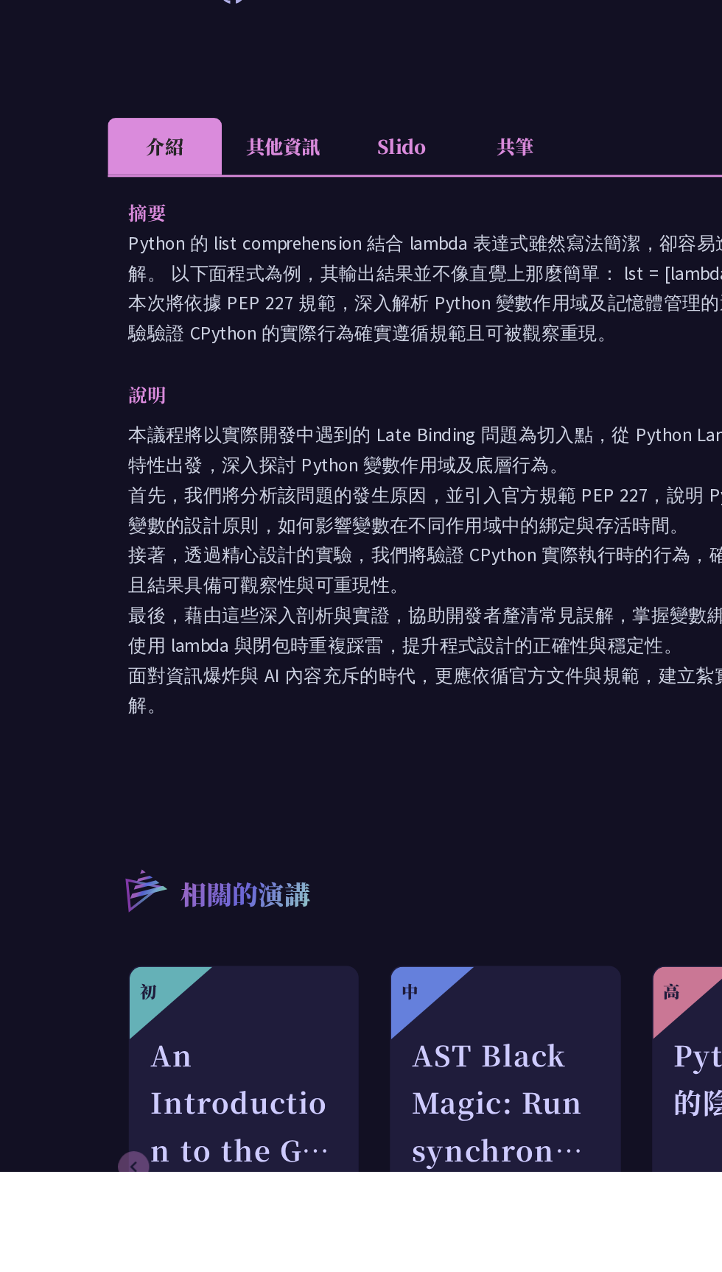
click at [386, 546] on li "共筆" at bounding box center [366, 543] width 81 height 41
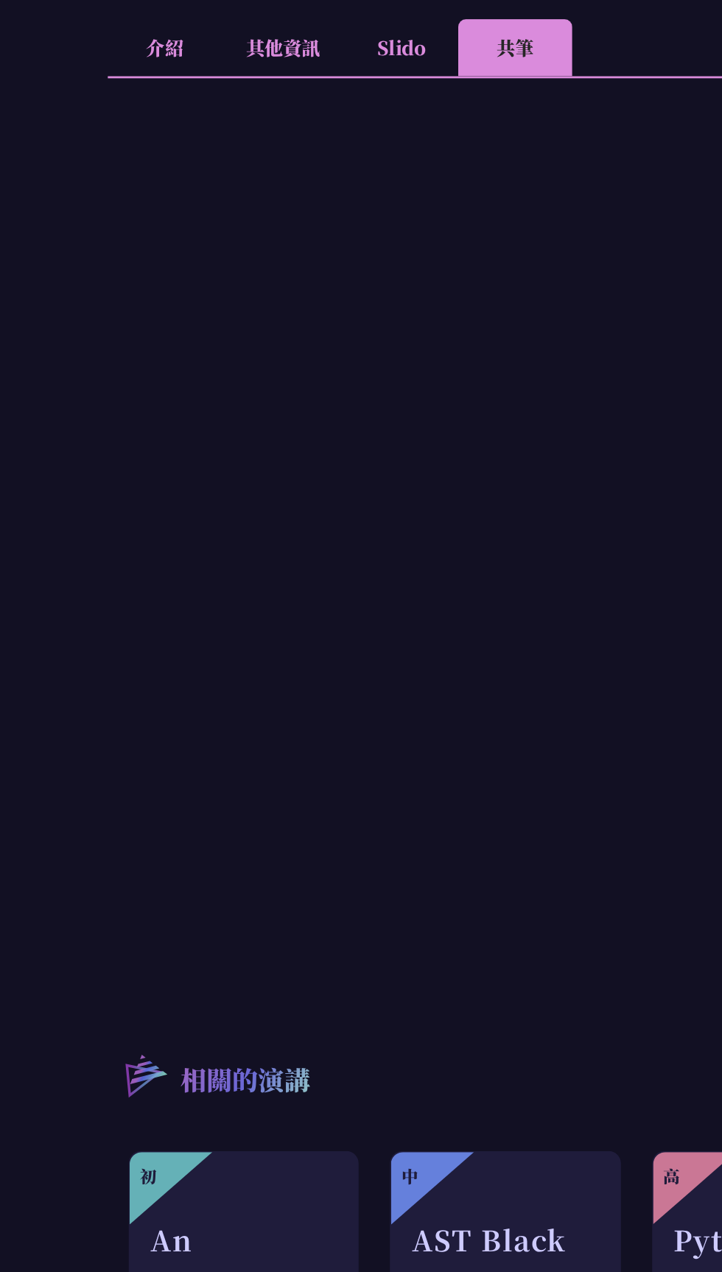
scroll to position [173, 0]
